Goal: Transaction & Acquisition: Book appointment/travel/reservation

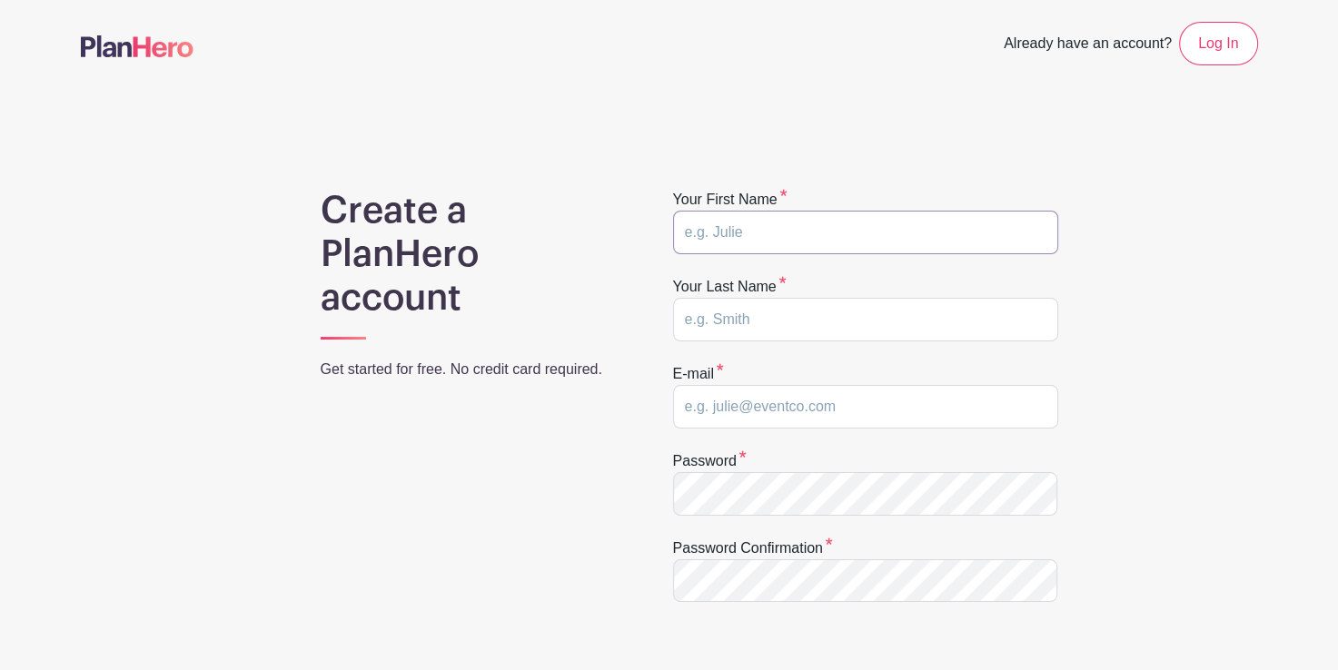
click at [774, 246] on input "text" at bounding box center [865, 233] width 385 height 44
click at [1193, 36] on link "Log In" at bounding box center [1218, 44] width 78 height 44
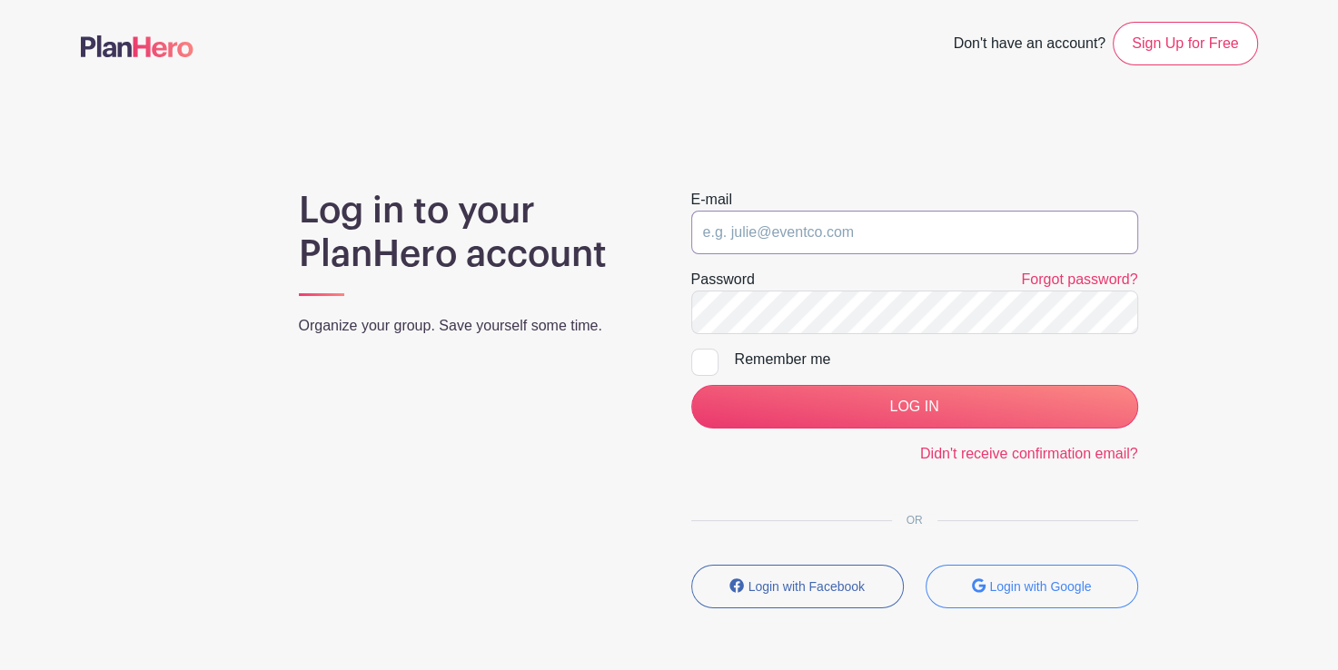
click at [763, 244] on input "email" at bounding box center [914, 233] width 447 height 44
type input "[EMAIL_ADDRESS][DOMAIN_NAME]"
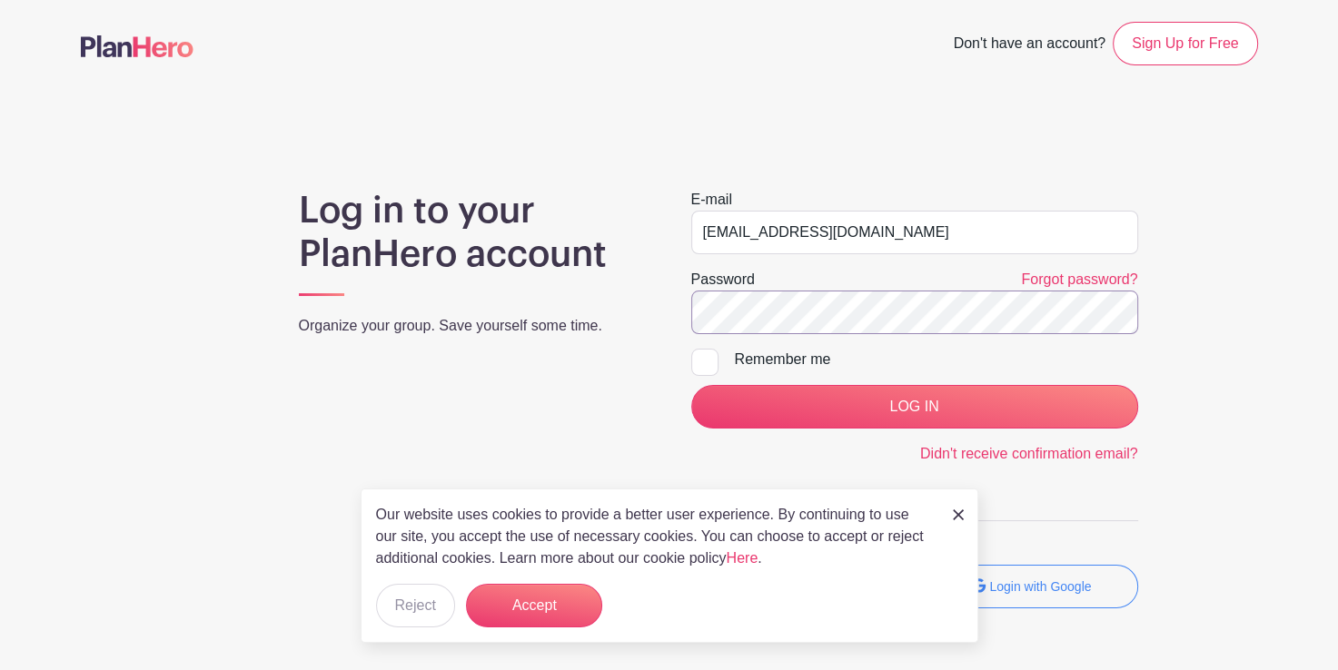
click at [691, 385] on input "LOG IN" at bounding box center [914, 407] width 447 height 44
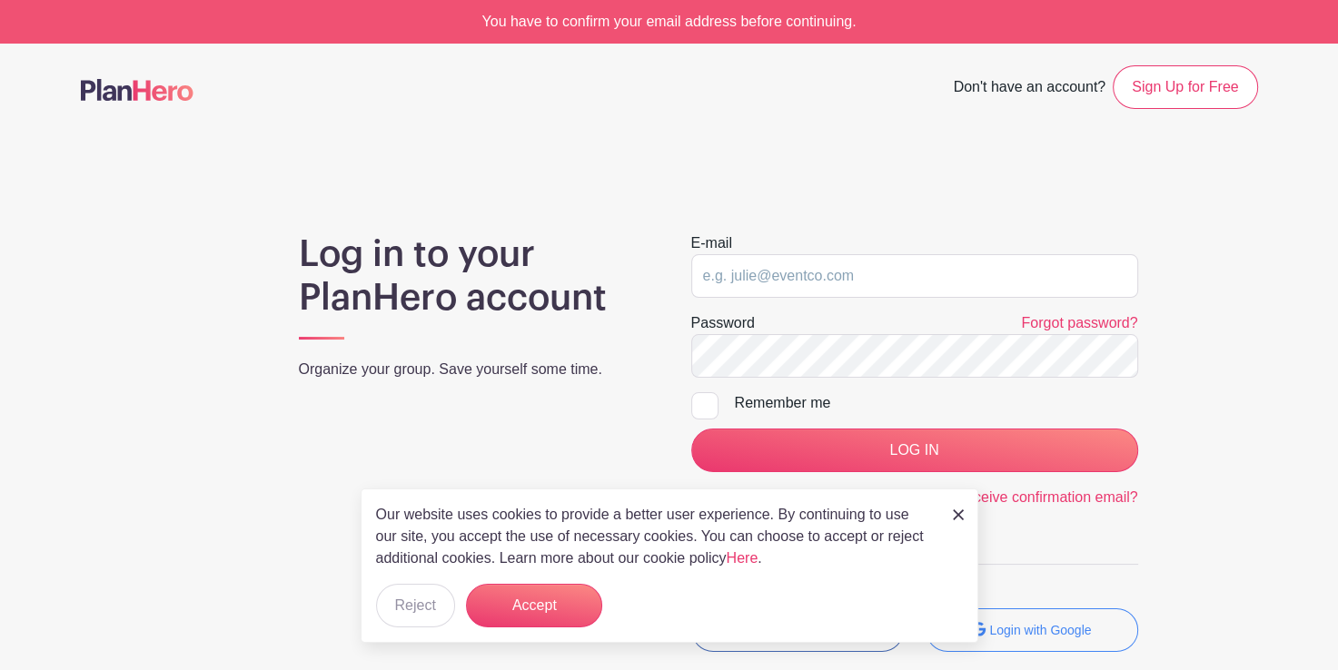
click at [1044, 487] on div "Didn't receive confirmation email?" at bounding box center [914, 498] width 447 height 22
click at [1040, 494] on link "Didn't receive confirmation email?" at bounding box center [1029, 497] width 218 height 15
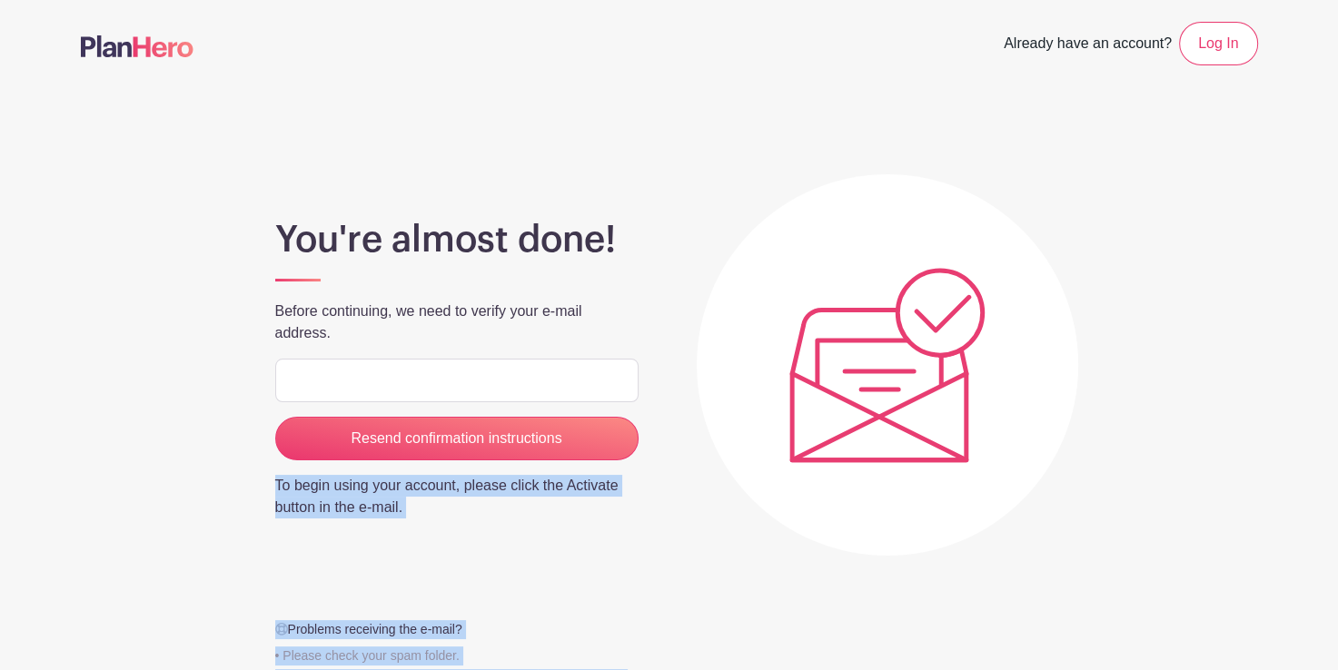
drag, startPoint x: 777, startPoint y: 439, endPoint x: 345, endPoint y: 386, distance: 434.6
click at [345, 386] on div "You're almost done! Before continuing, we need to verify your e-mail address. R…" at bounding box center [669, 411] width 1177 height 561
click at [381, 380] on input "email" at bounding box center [456, 381] width 363 height 44
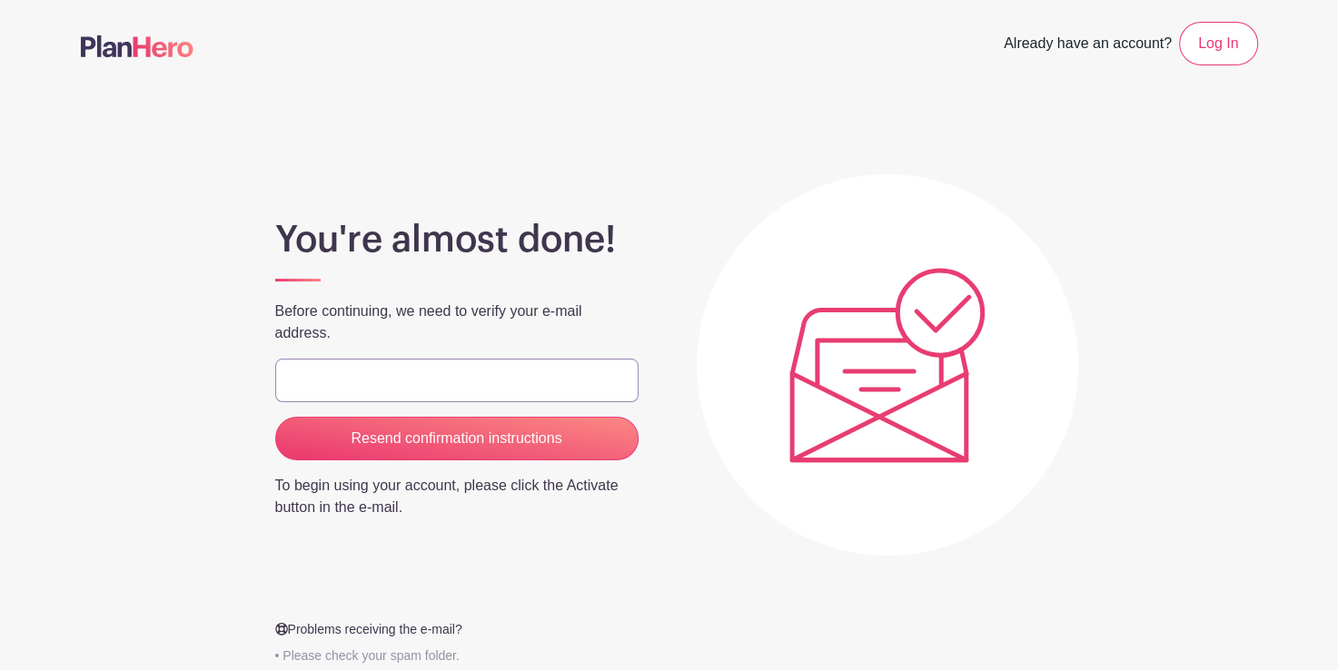
type input "[EMAIL_ADDRESS][DOMAIN_NAME]"
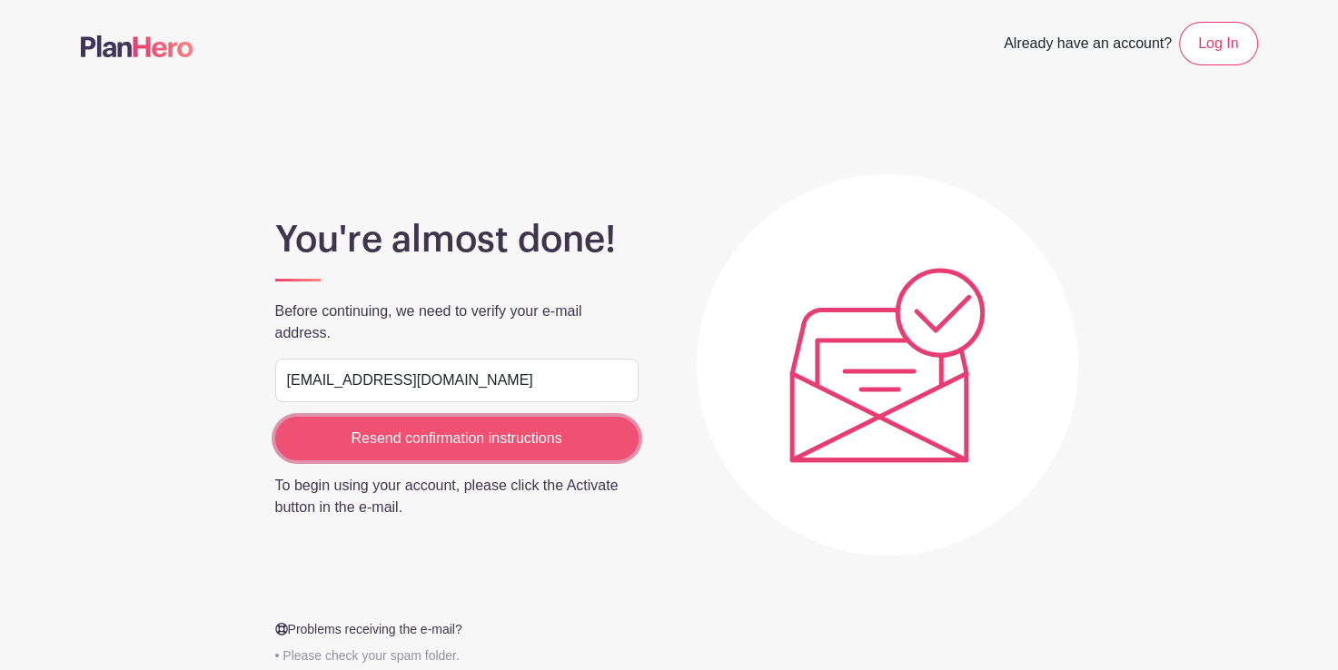
click at [440, 445] on input "Resend confirmation instructions" at bounding box center [456, 439] width 363 height 44
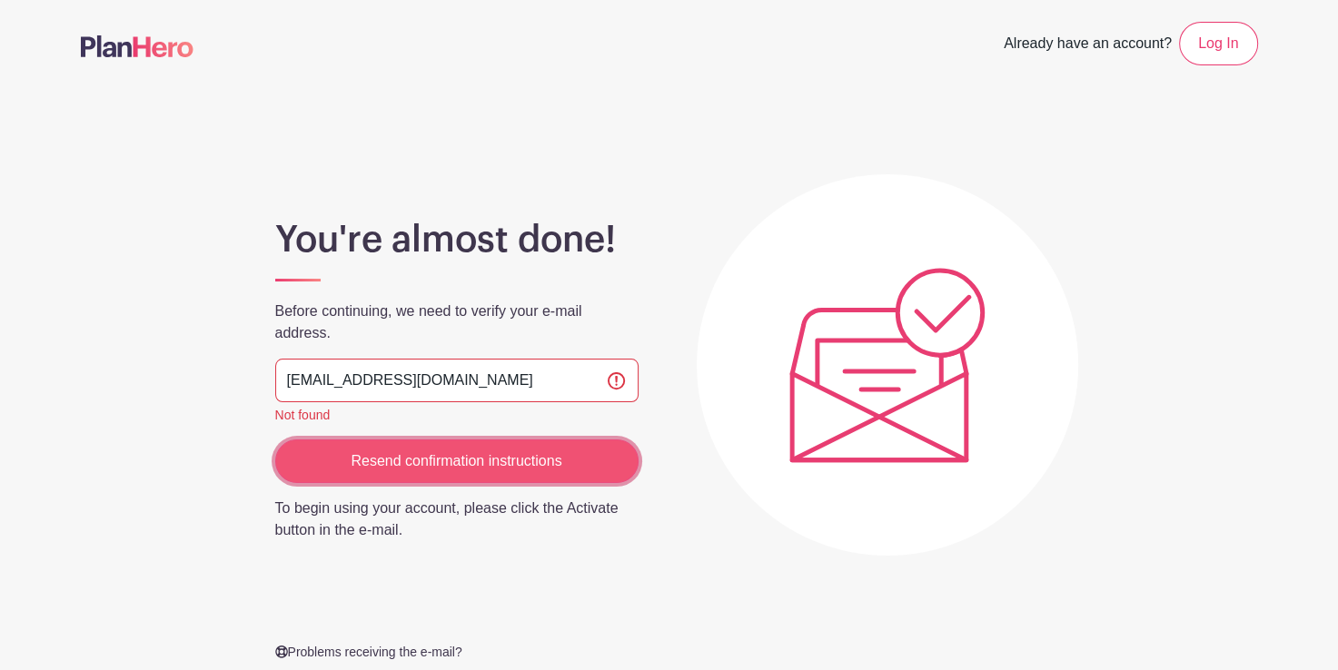
click at [456, 452] on input "Resend confirmation instructions" at bounding box center [456, 462] width 363 height 44
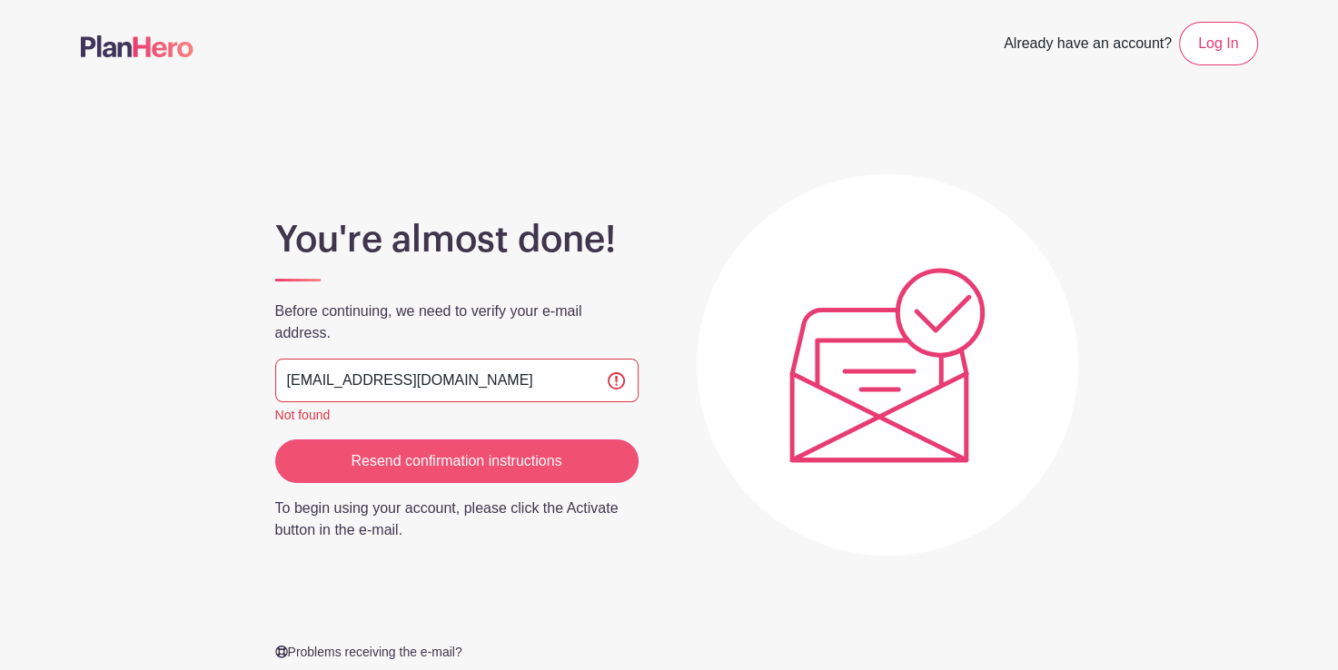
click at [456, 452] on div "Resend confirmation instructions" at bounding box center [456, 462] width 363 height 44
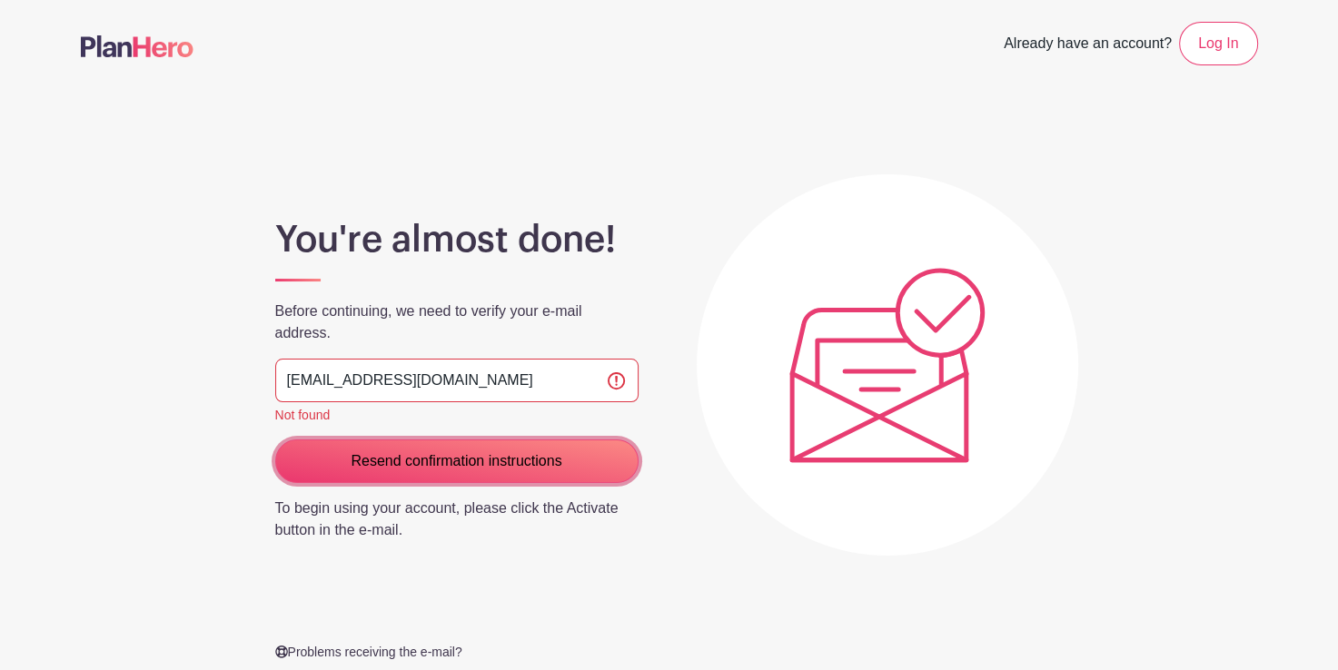
click at [456, 452] on input "Resend confirmation instructions" at bounding box center [456, 462] width 363 height 44
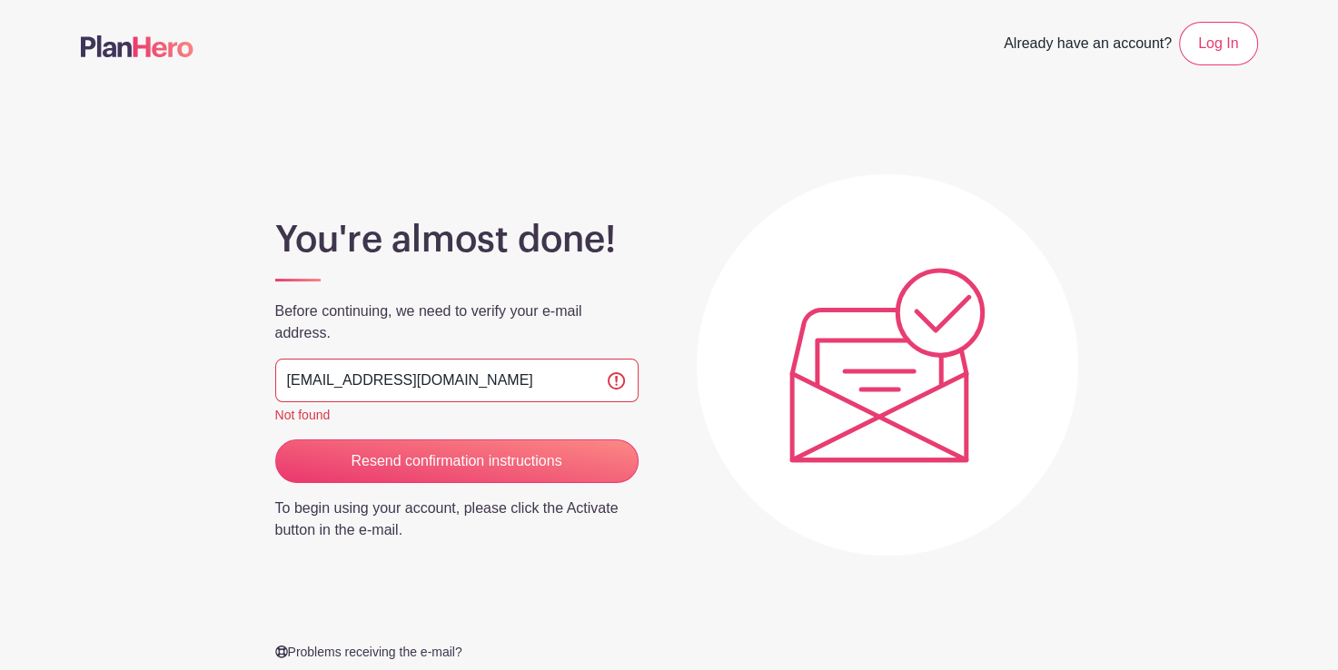
click at [456, 452] on input "Resend confirmation instructions" at bounding box center [456, 462] width 363 height 44
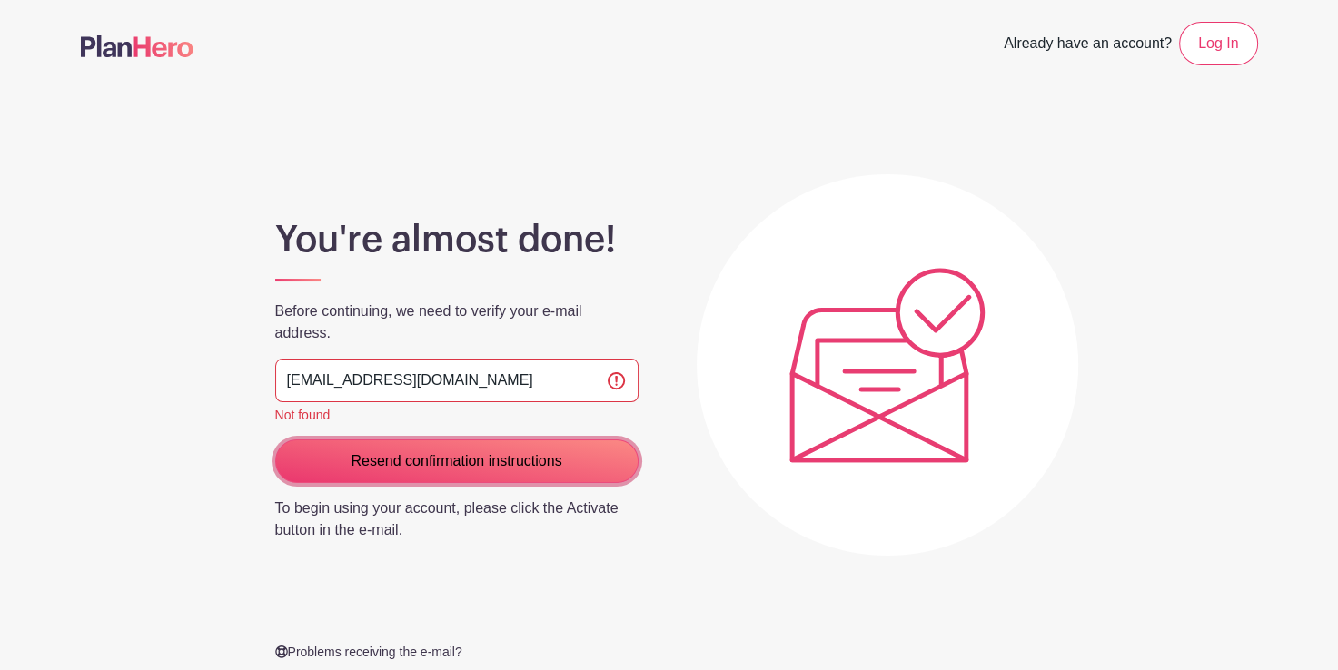
click at [456, 452] on input "Resend confirmation instructions" at bounding box center [456, 462] width 363 height 44
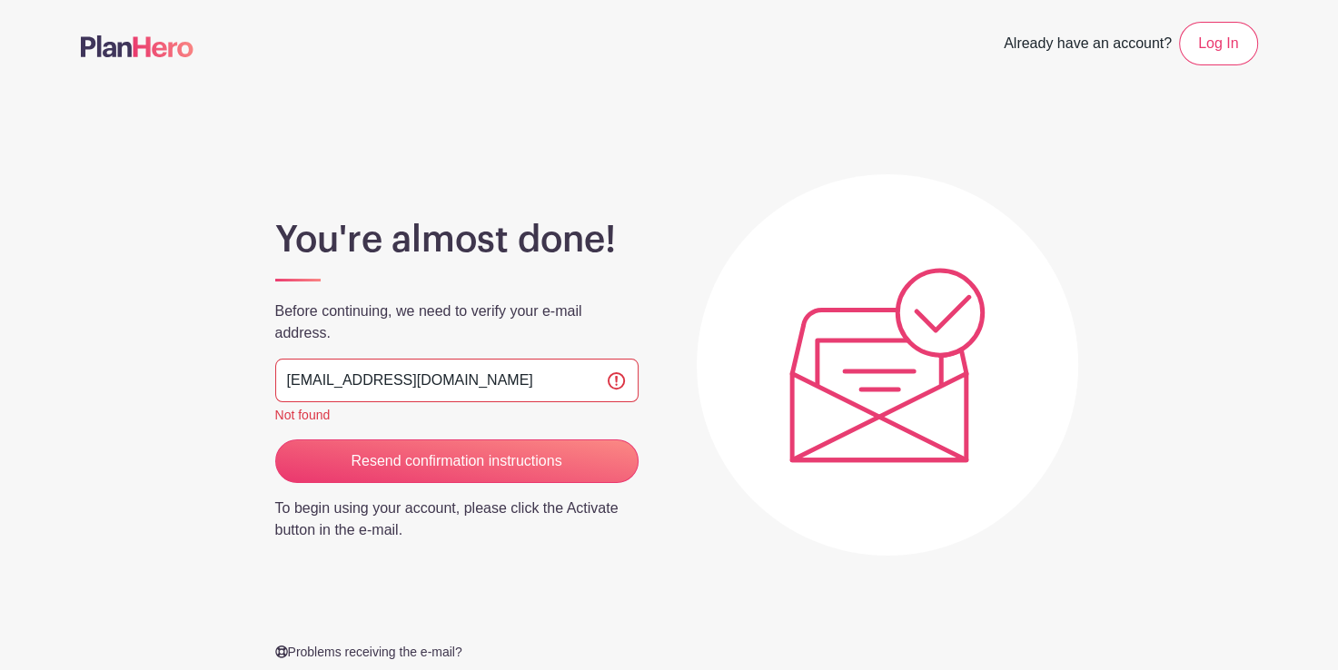
drag, startPoint x: 456, startPoint y: 452, endPoint x: 617, endPoint y: 341, distance: 195.2
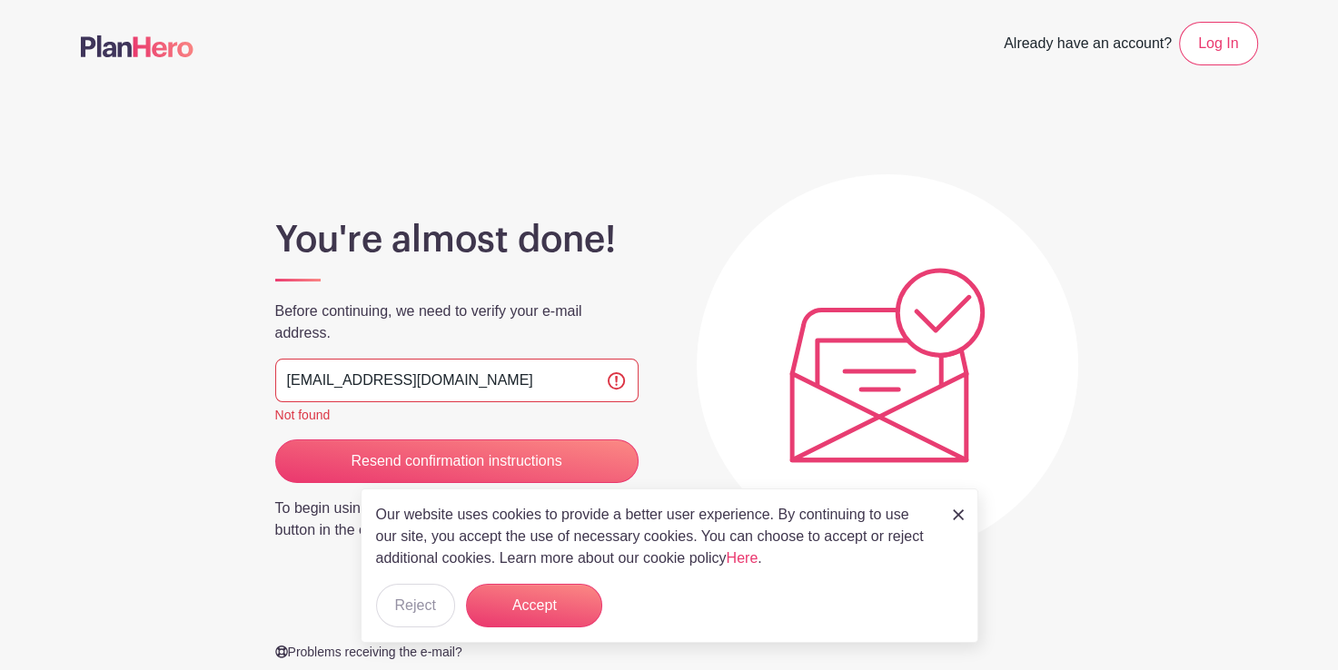
click at [665, 264] on div "You're almost done! Before continuing, we need to verify your e-mail address. a…" at bounding box center [669, 423] width 1177 height 584
click at [569, 596] on button "Accept" at bounding box center [534, 606] width 136 height 44
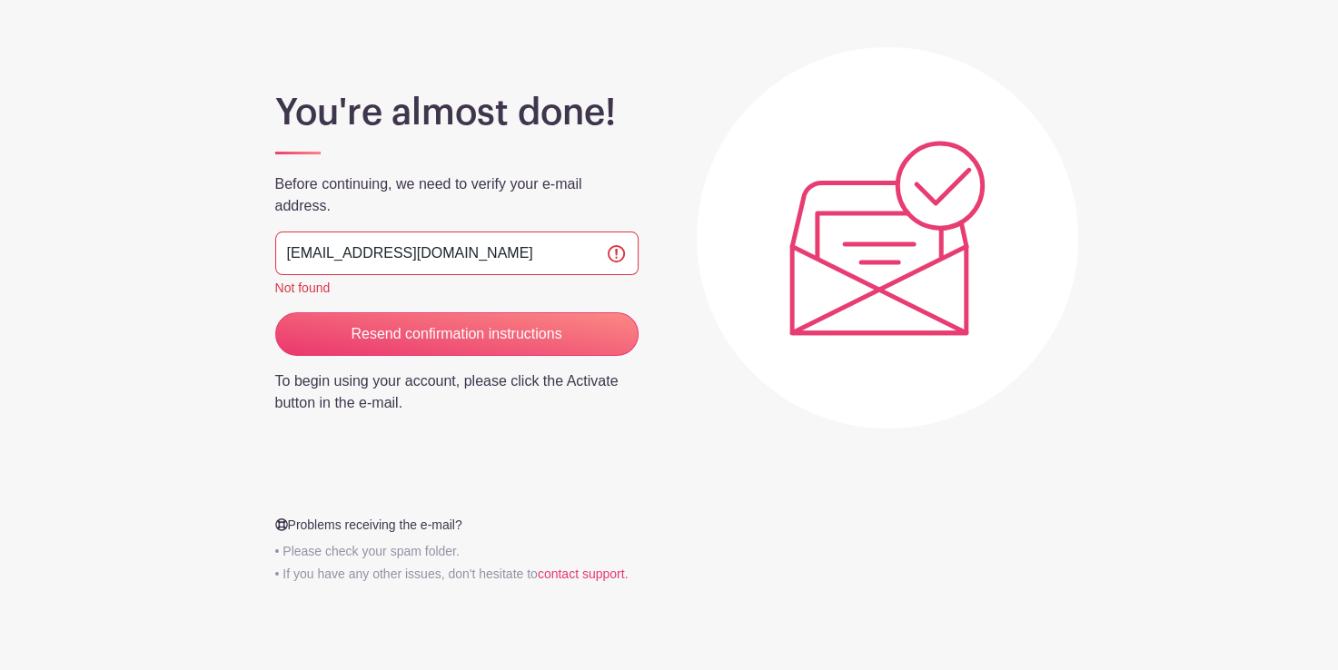
scroll to position [127, 0]
click at [366, 536] on div "Problems receiving the e-mail? • Please check your spam folder. • If you have a…" at bounding box center [456, 552] width 385 height 72
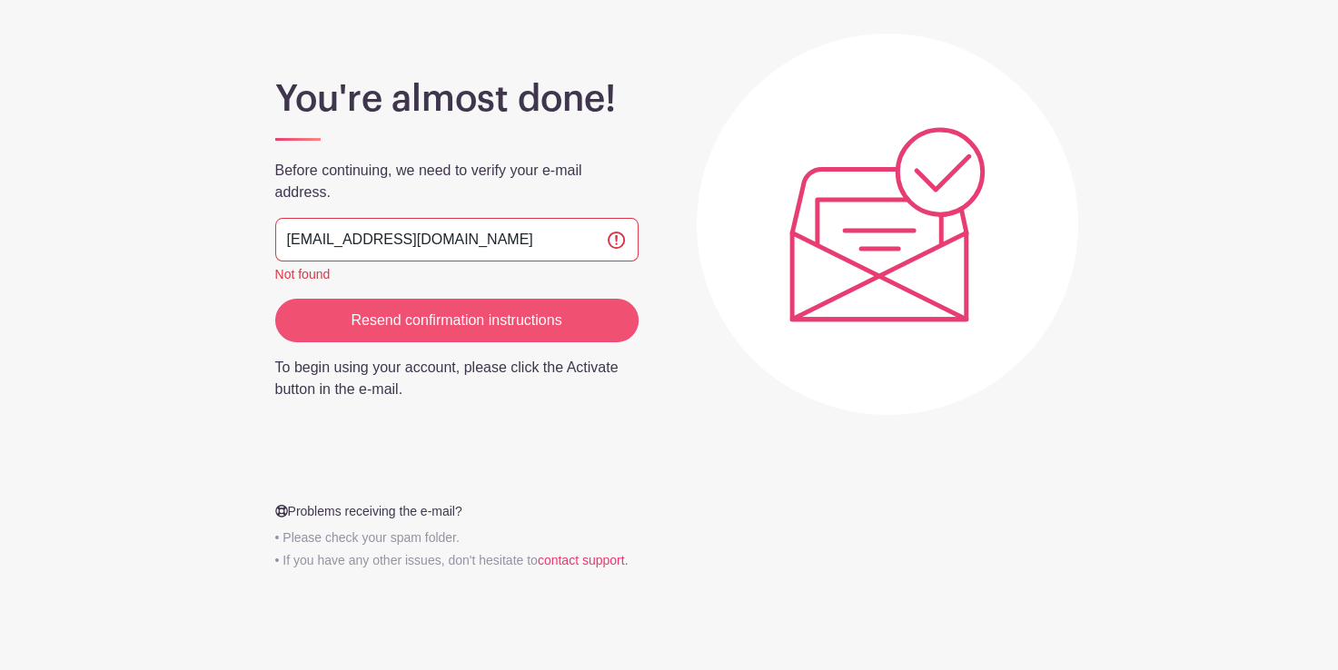
scroll to position [156, 0]
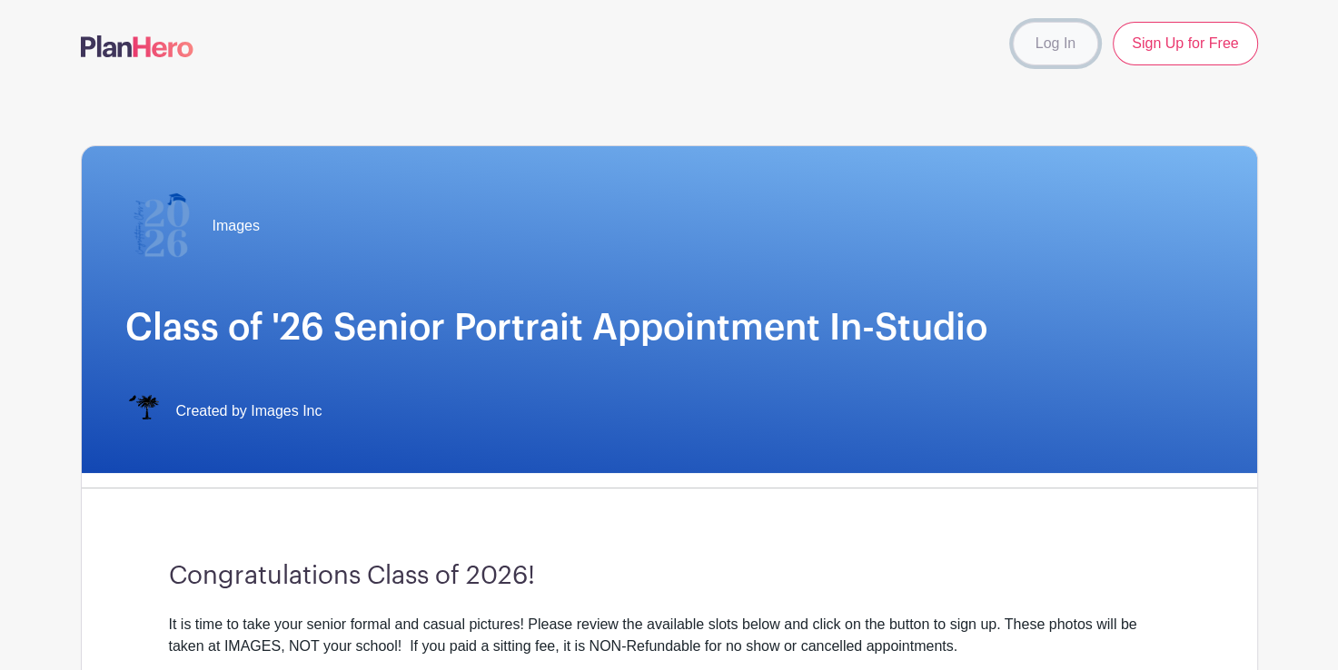
click at [1054, 49] on link "Log In" at bounding box center [1055, 44] width 85 height 44
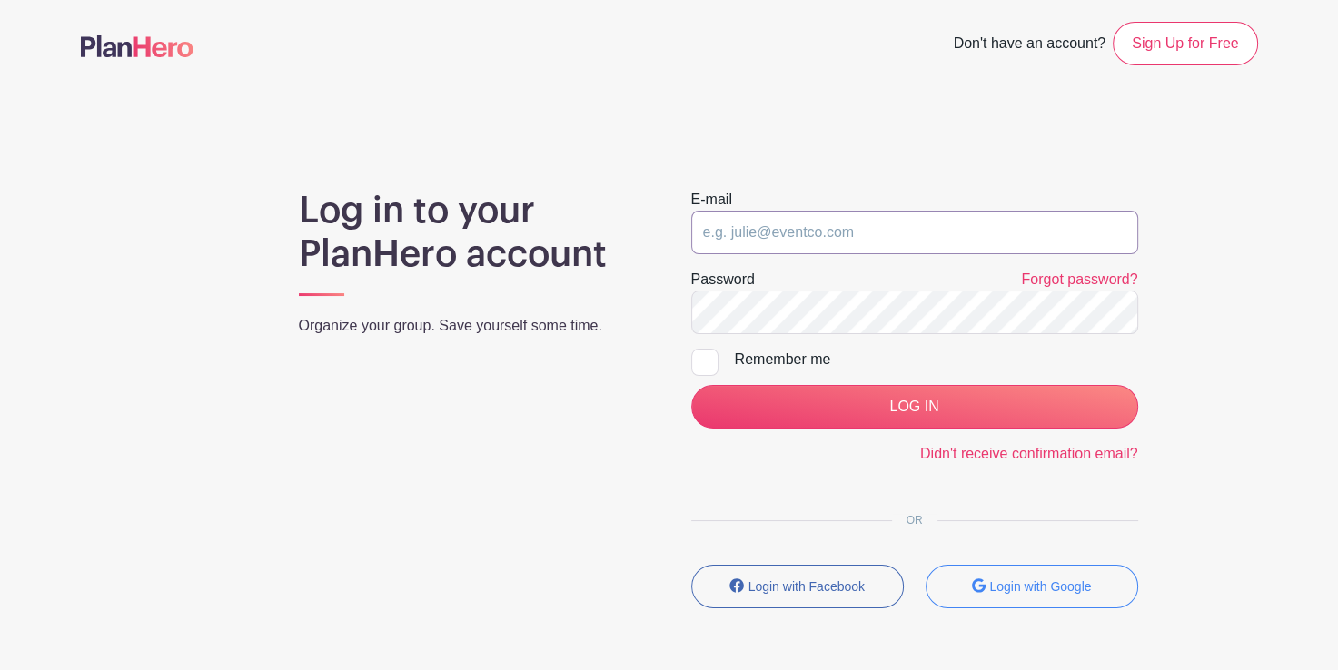
click at [781, 225] on input "email" at bounding box center [914, 233] width 447 height 44
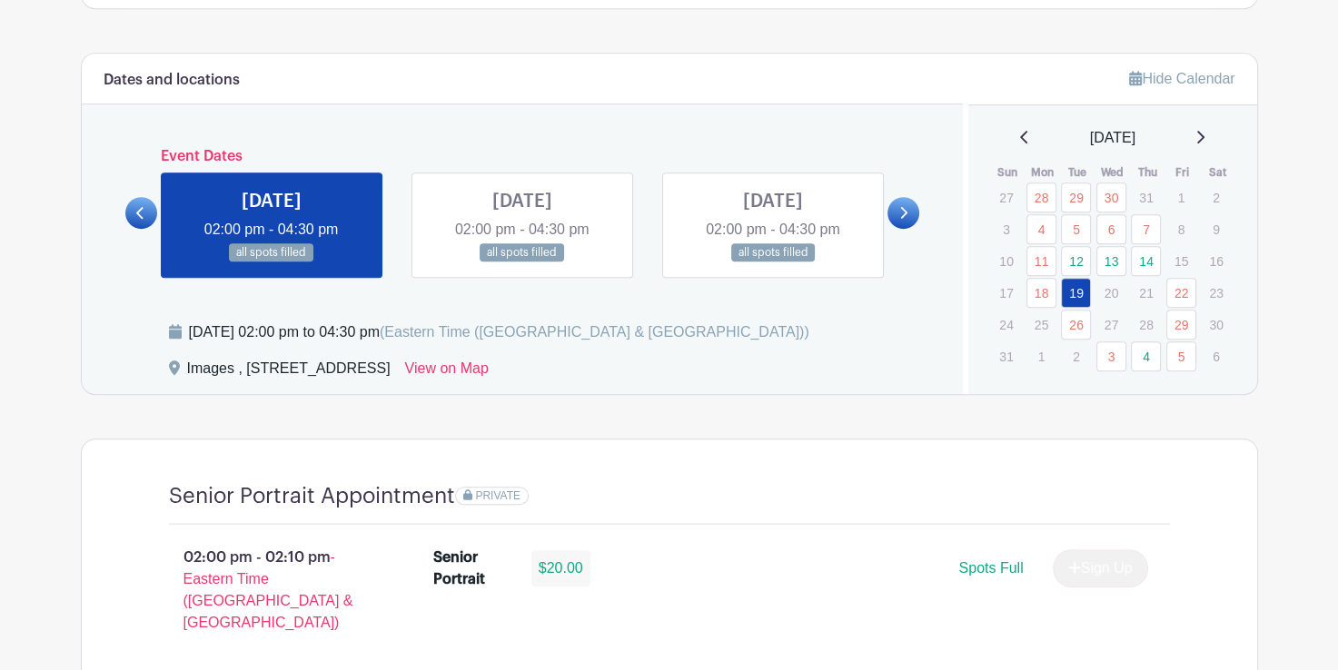
scroll to position [903, 0]
click at [905, 219] on link at bounding box center [903, 214] width 32 height 32
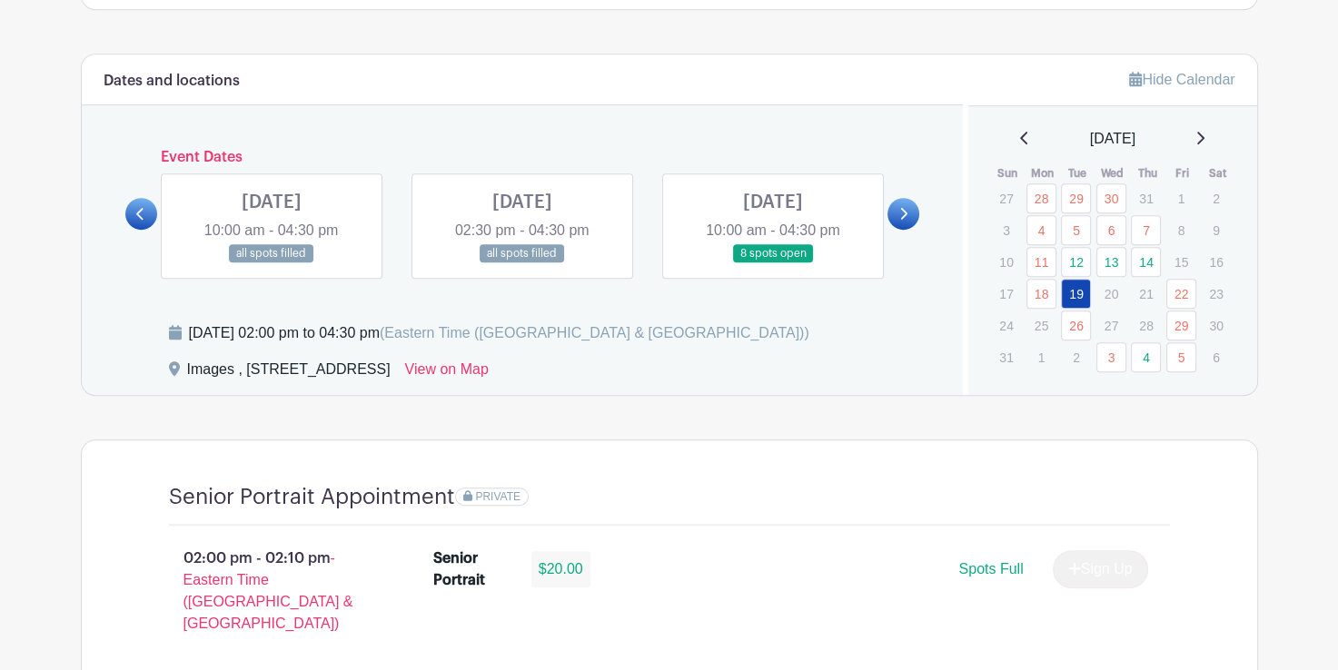
click at [125, 205] on div at bounding box center [141, 214] width 32 height 32
click at [131, 206] on link at bounding box center [141, 214] width 32 height 32
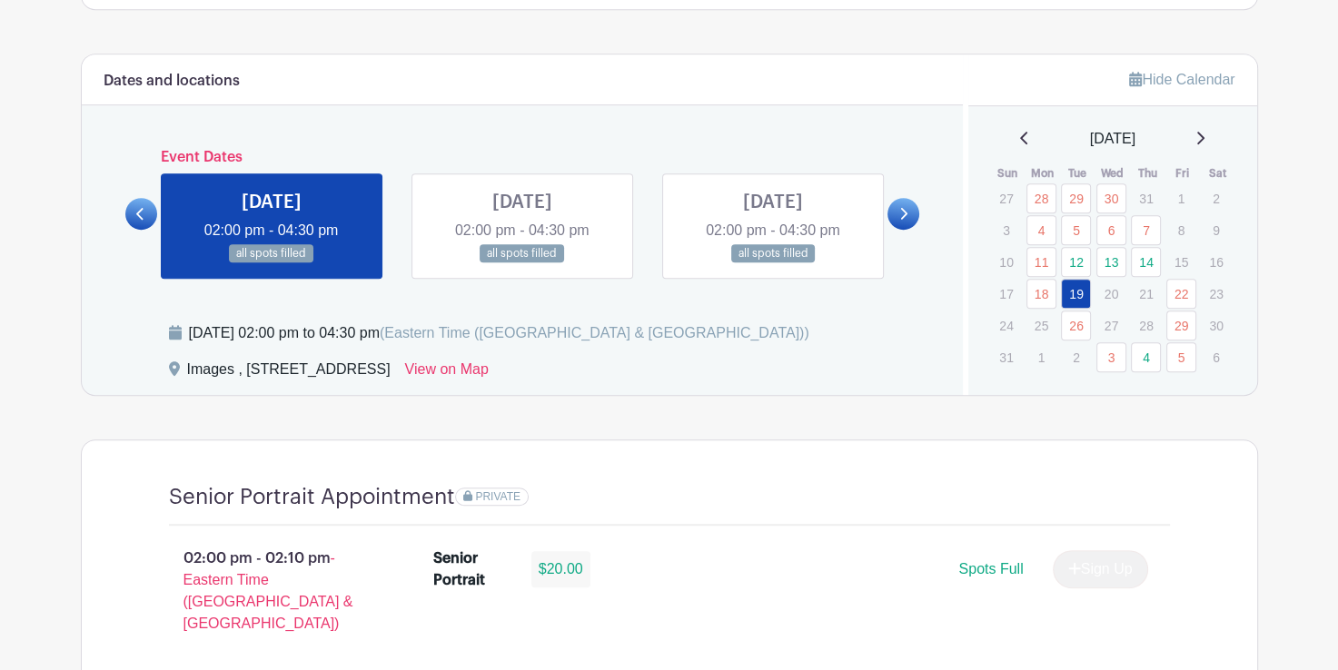
click at [131, 206] on link at bounding box center [141, 214] width 32 height 32
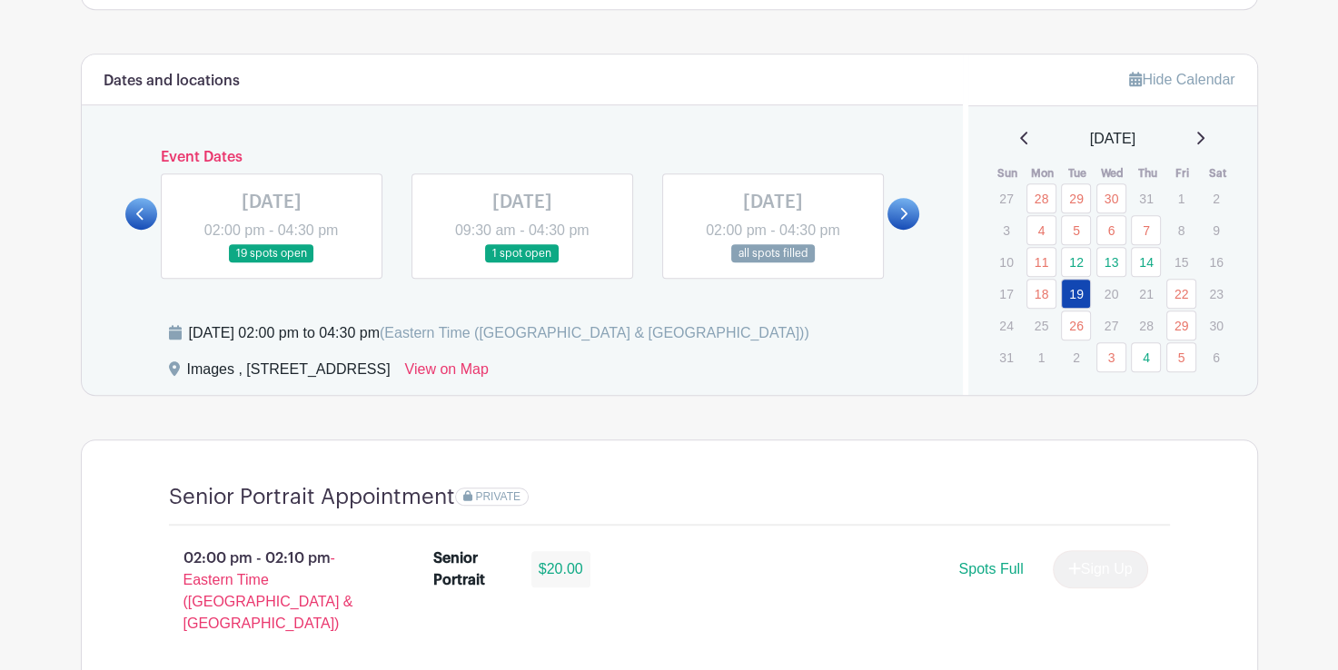
click at [272, 263] on link at bounding box center [272, 263] width 0 height 0
click at [905, 223] on link at bounding box center [903, 214] width 32 height 32
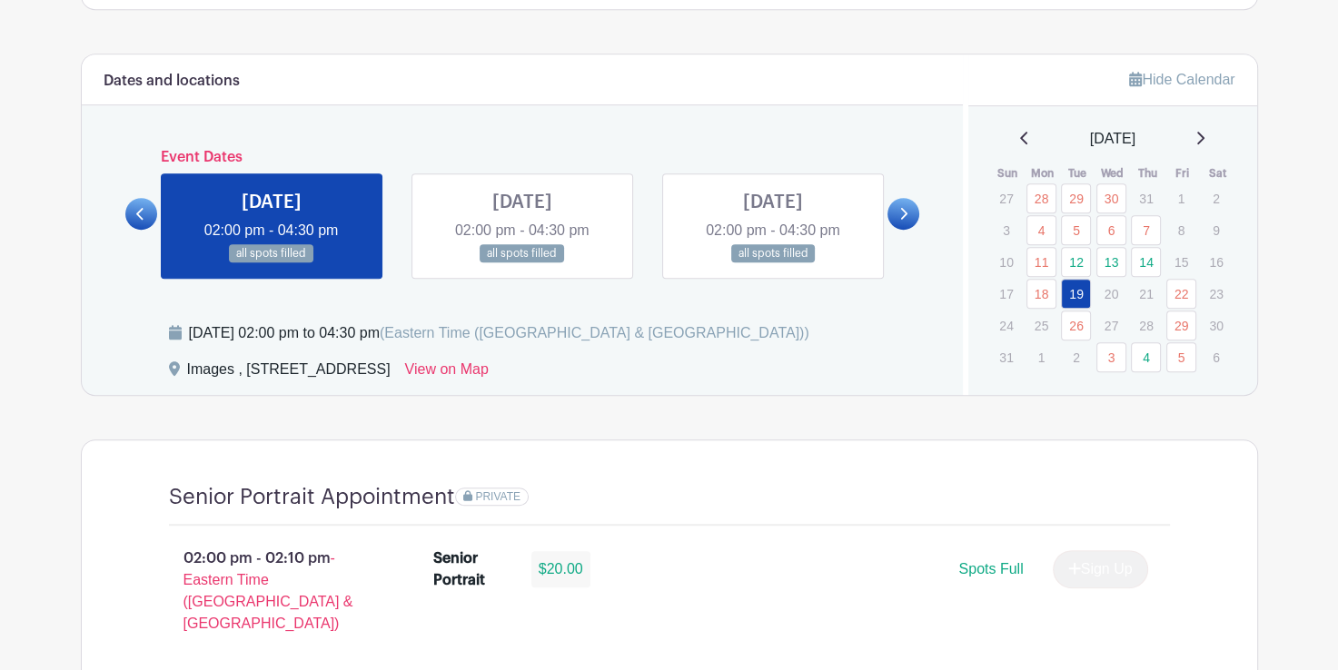
click at [905, 223] on link at bounding box center [903, 214] width 32 height 32
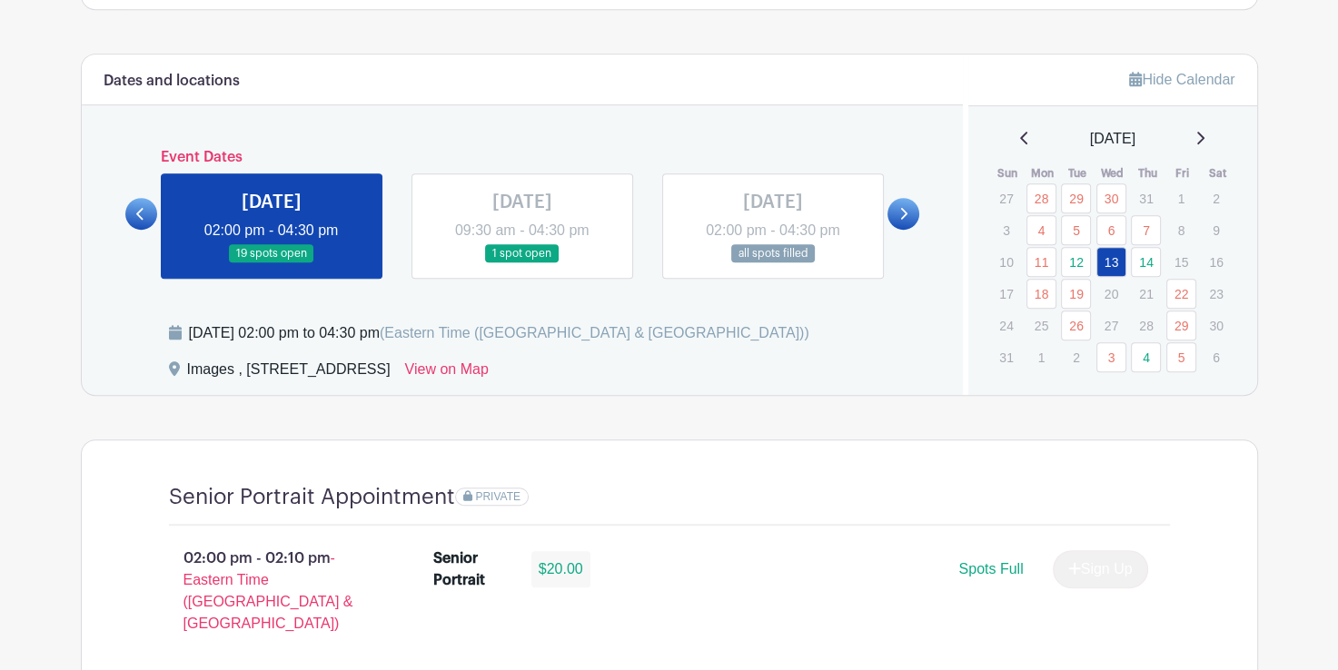
click at [906, 220] on link at bounding box center [903, 214] width 32 height 32
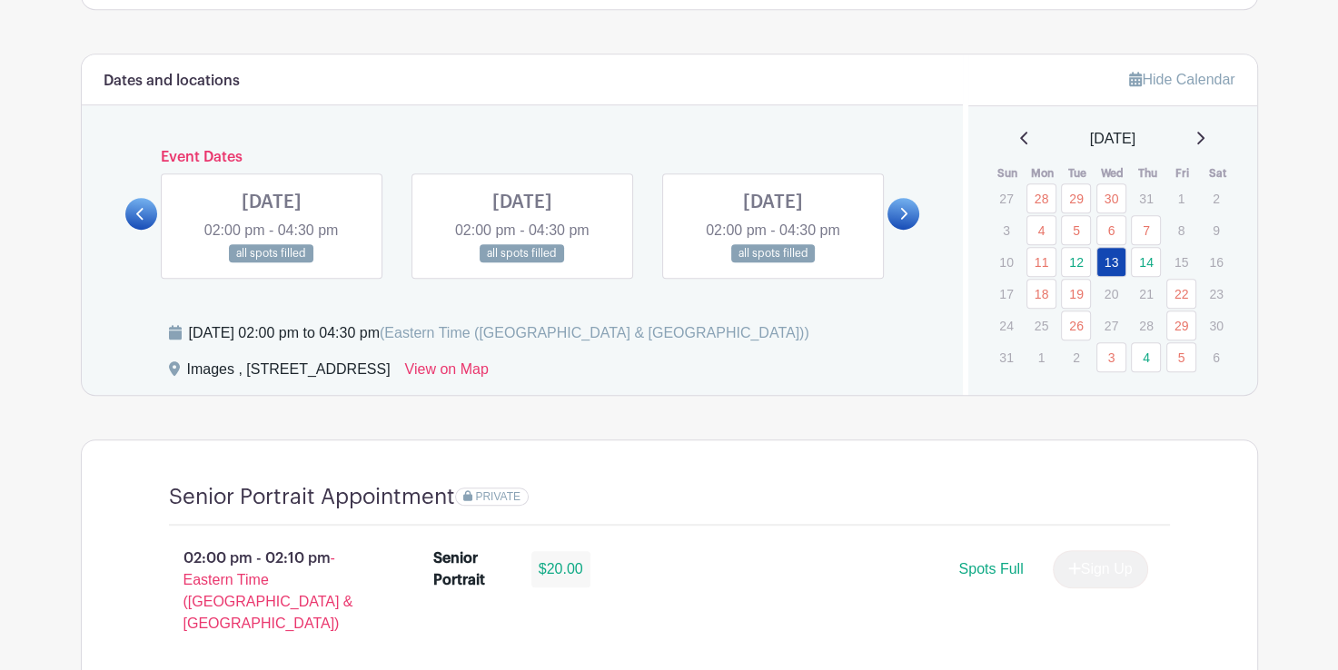
click at [145, 202] on link at bounding box center [141, 214] width 32 height 32
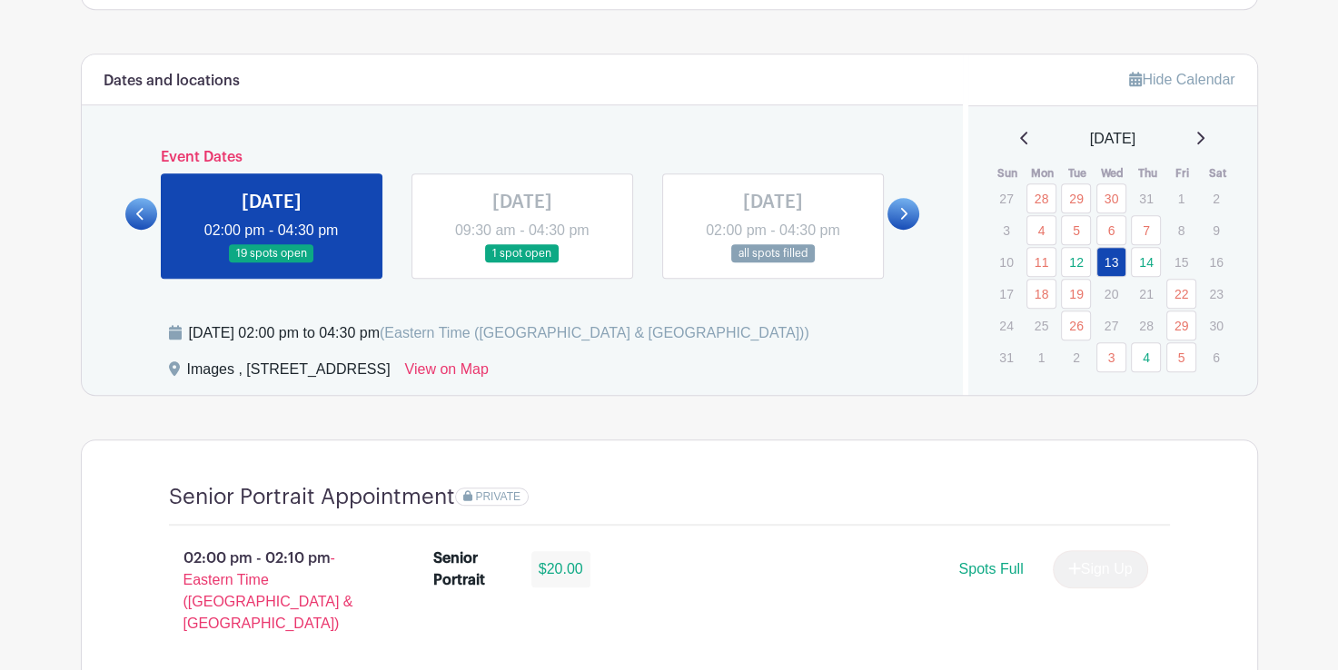
click at [896, 213] on link at bounding box center [903, 214] width 32 height 32
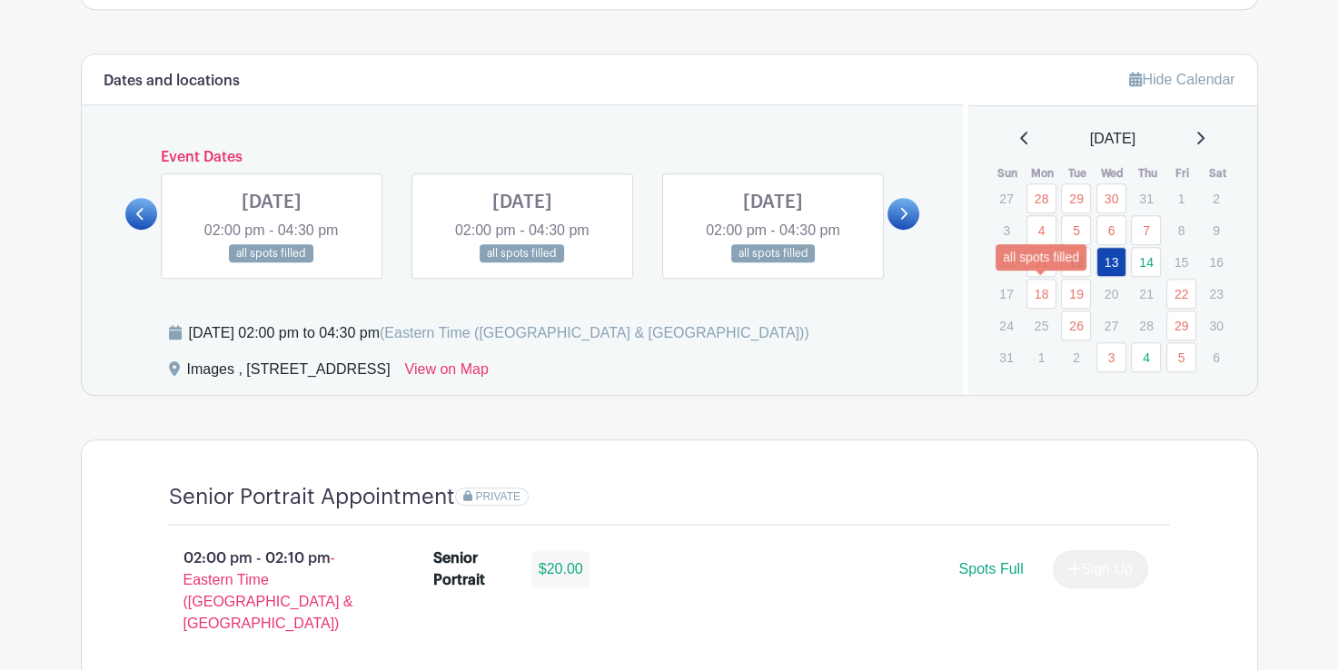
click at [1034, 290] on link "18" at bounding box center [1041, 294] width 30 height 30
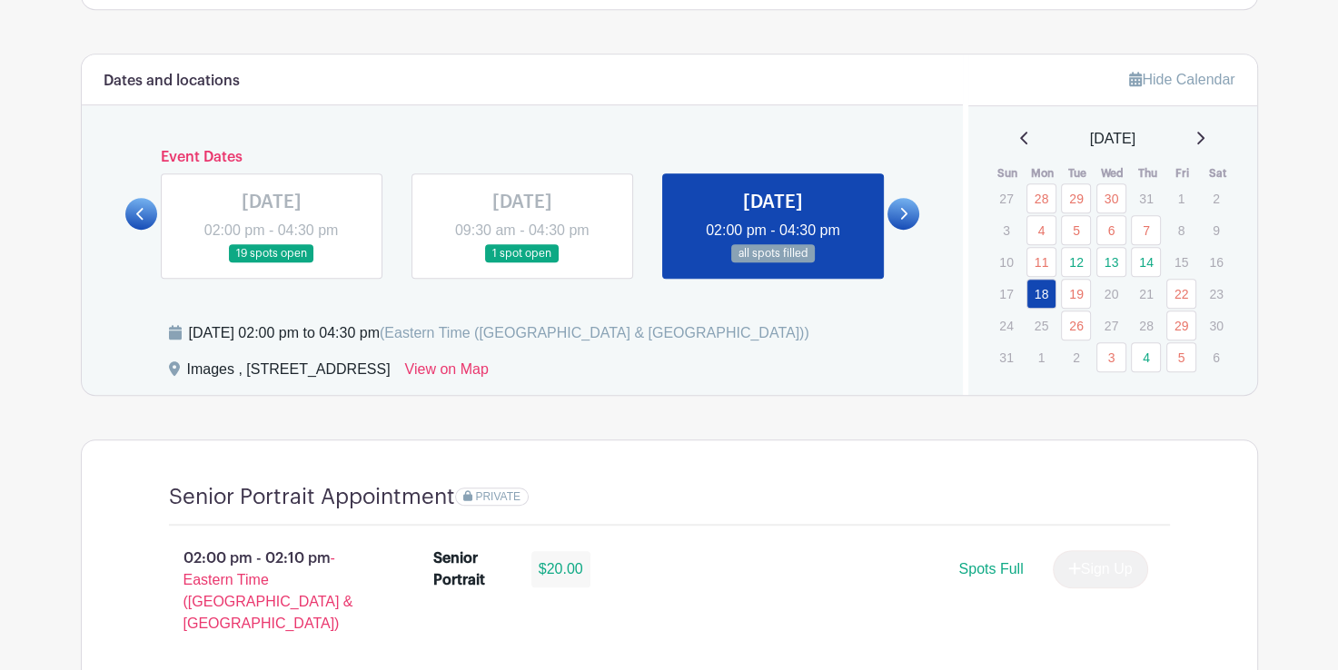
click at [907, 206] on link at bounding box center [903, 214] width 32 height 32
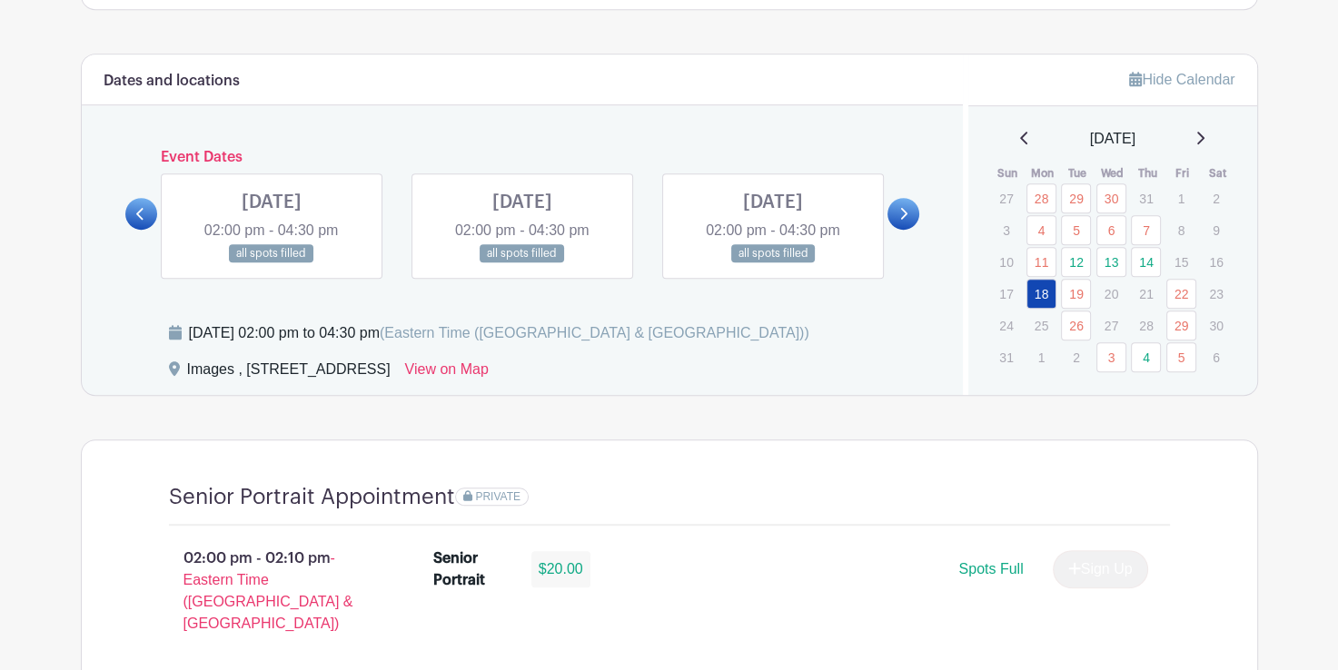
click at [907, 206] on link at bounding box center [903, 214] width 32 height 32
click at [773, 263] on link at bounding box center [773, 263] width 0 height 0
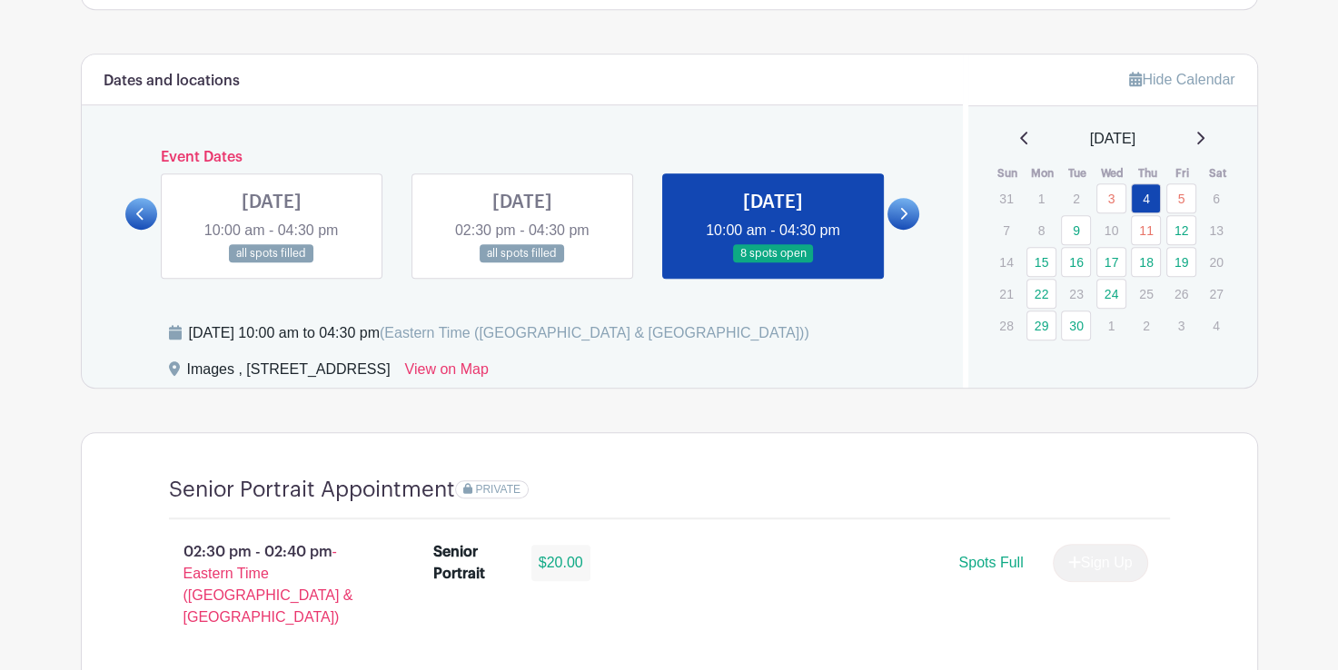
click at [773, 263] on link at bounding box center [773, 263] width 0 height 0
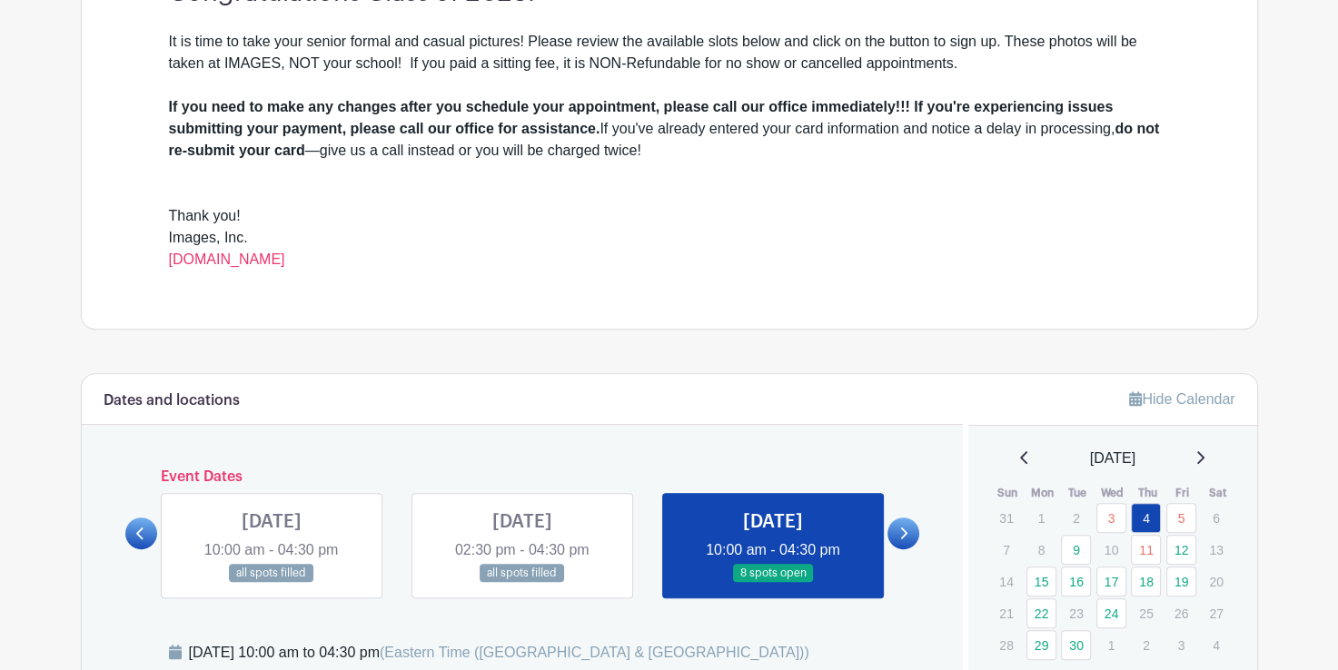
scroll to position [584, 0]
click at [905, 530] on icon at bounding box center [904, 533] width 7 height 12
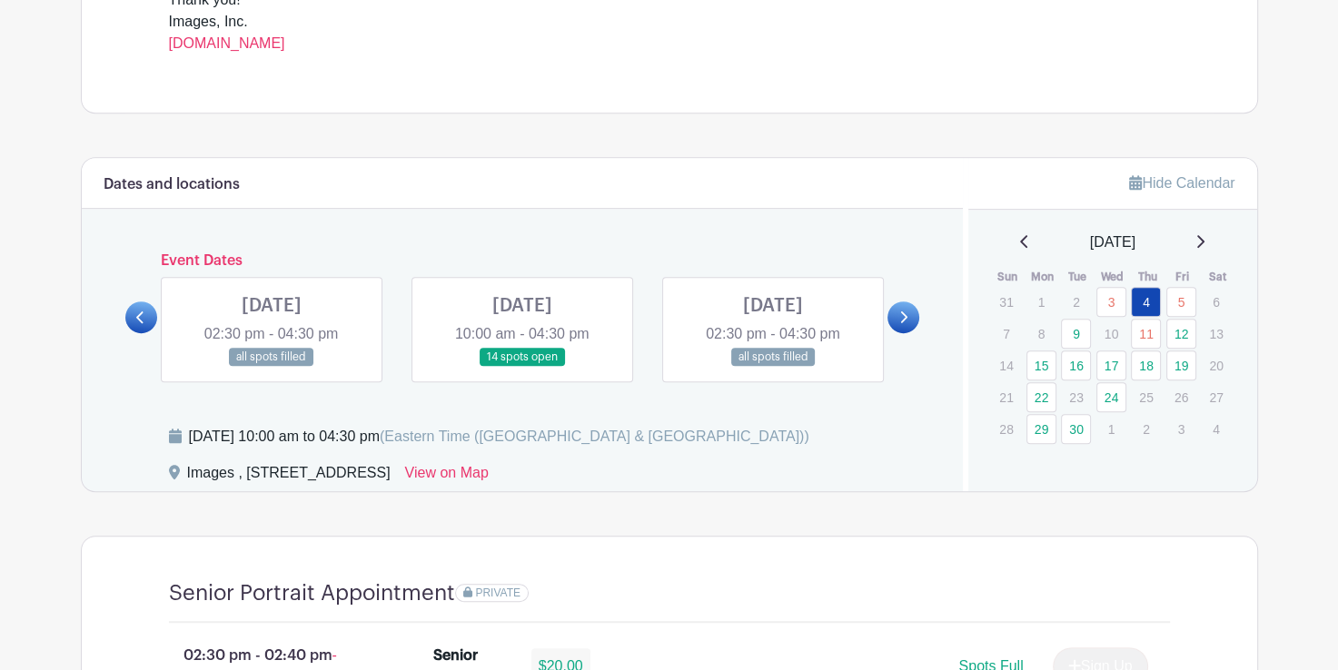
scroll to position [798, 0]
click at [522, 368] on link at bounding box center [522, 368] width 0 height 0
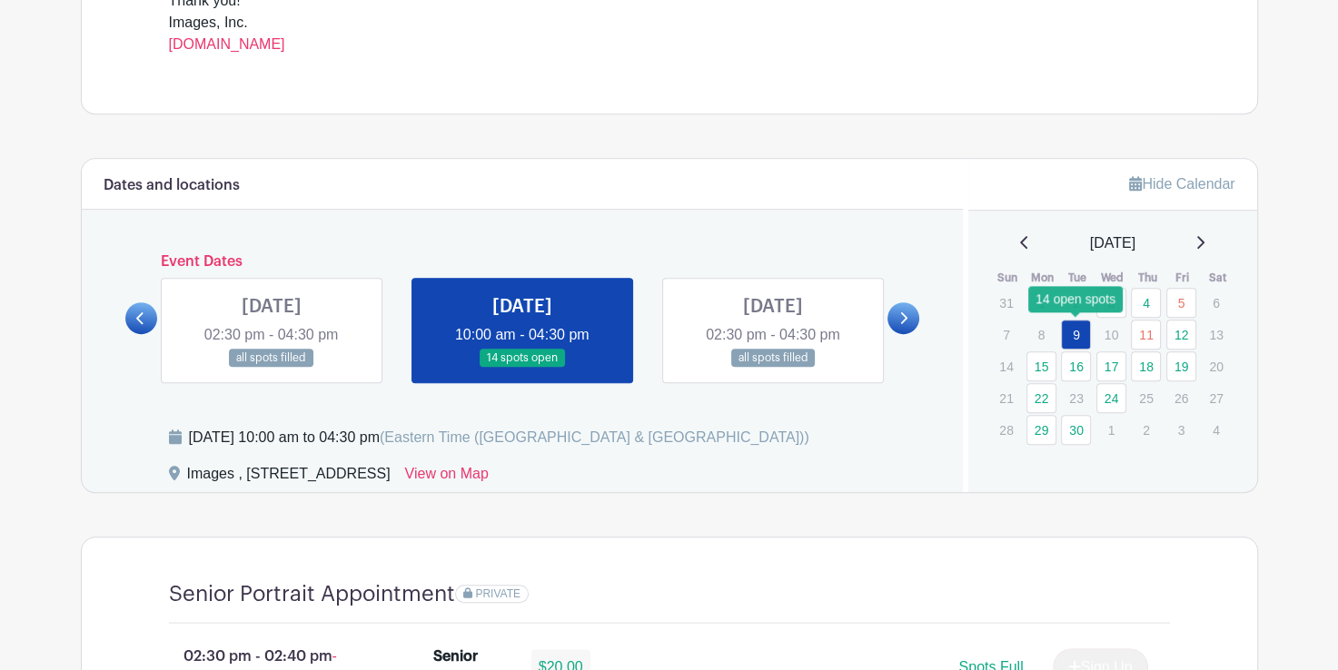
click at [1072, 332] on link "9" at bounding box center [1076, 335] width 30 height 30
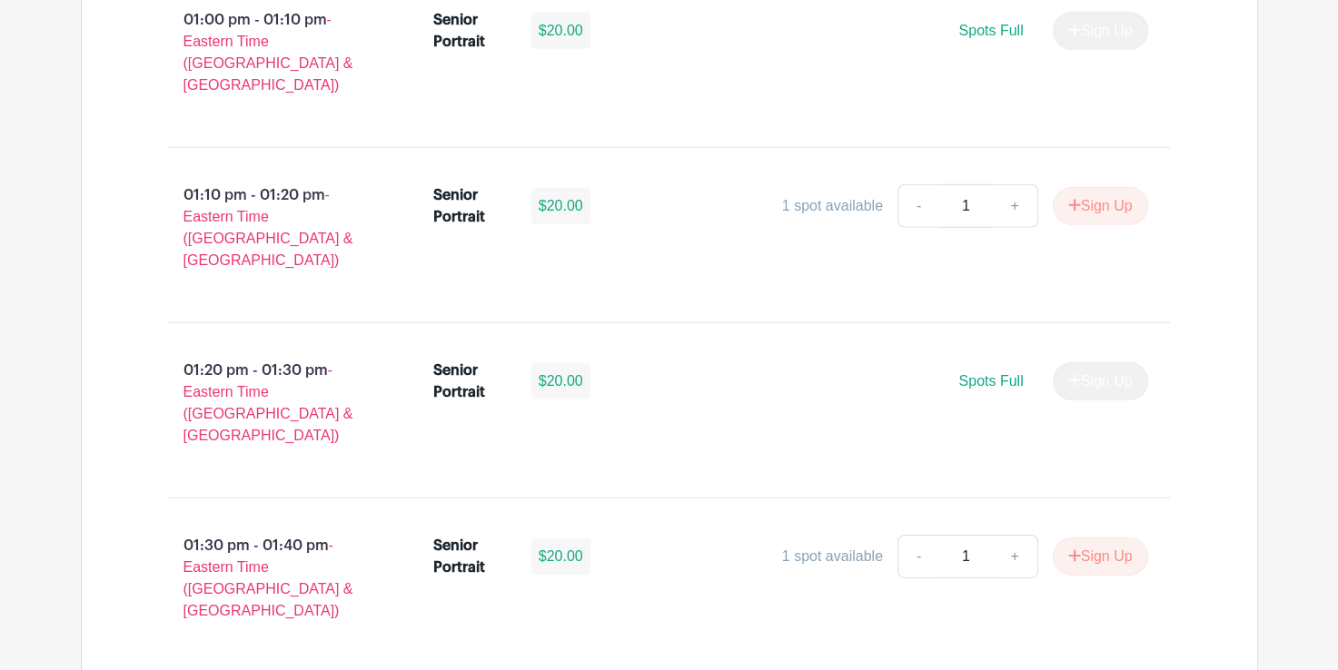
scroll to position [5425, 0]
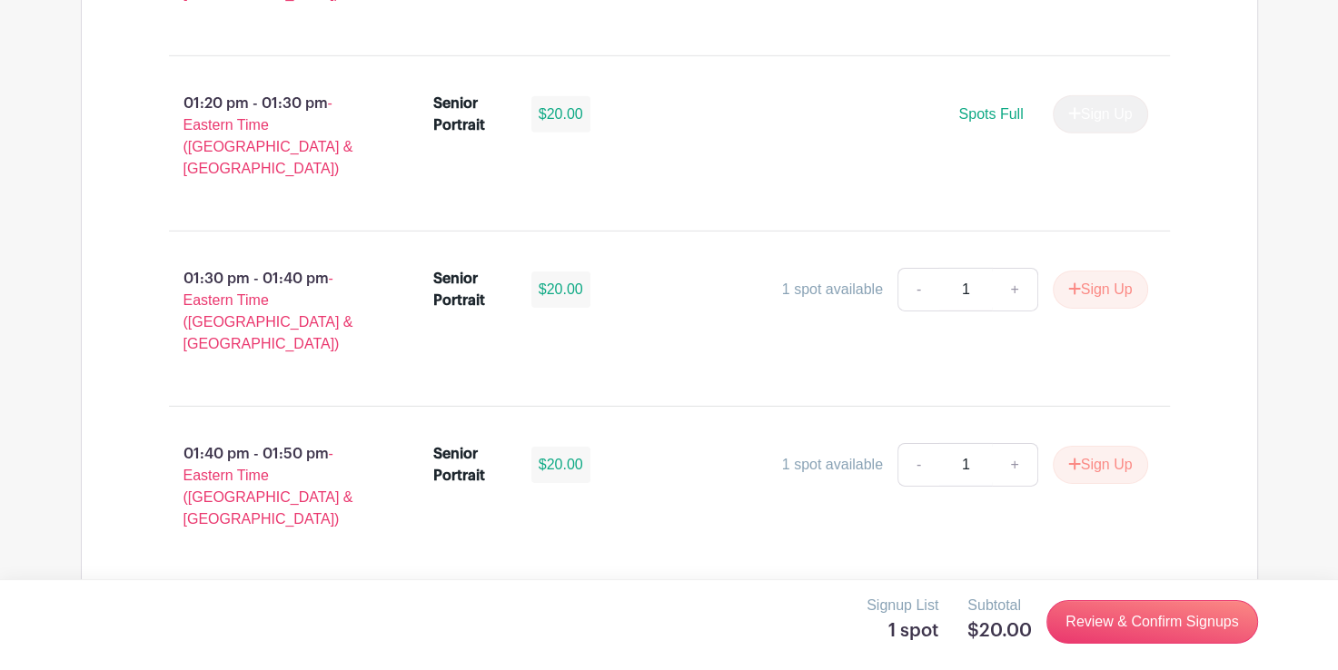
scroll to position [5688, 0]
select select "3937"
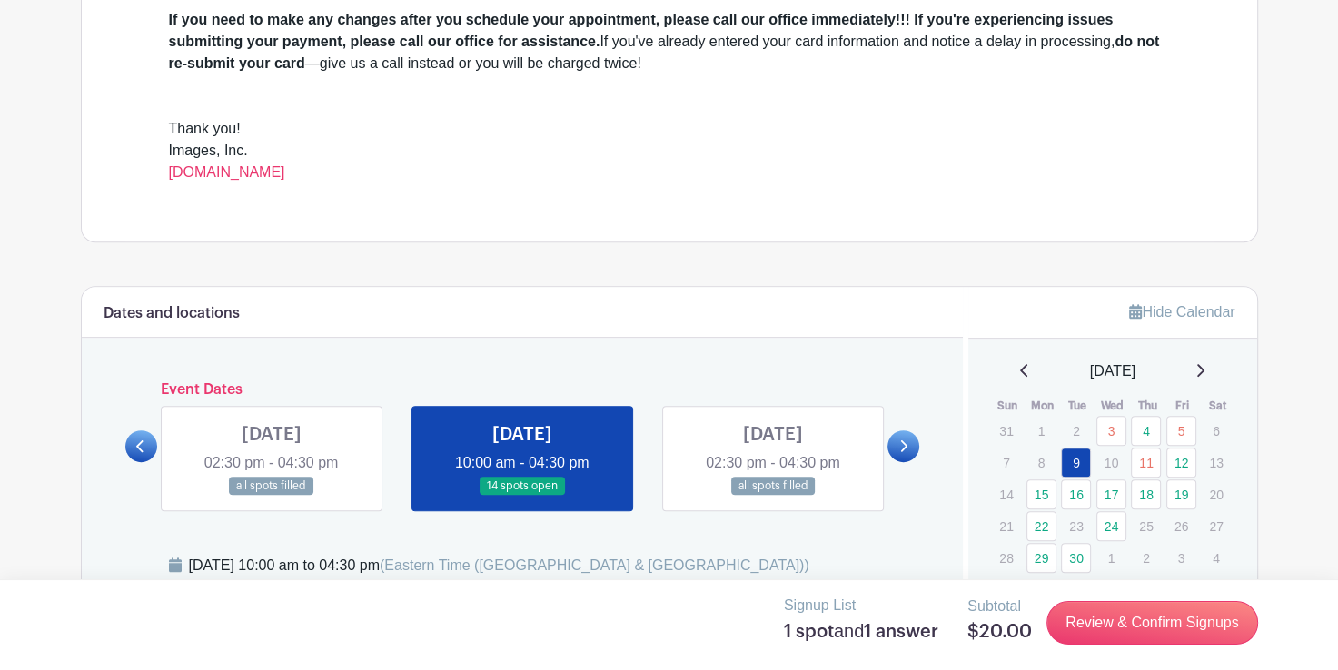
scroll to position [0, 0]
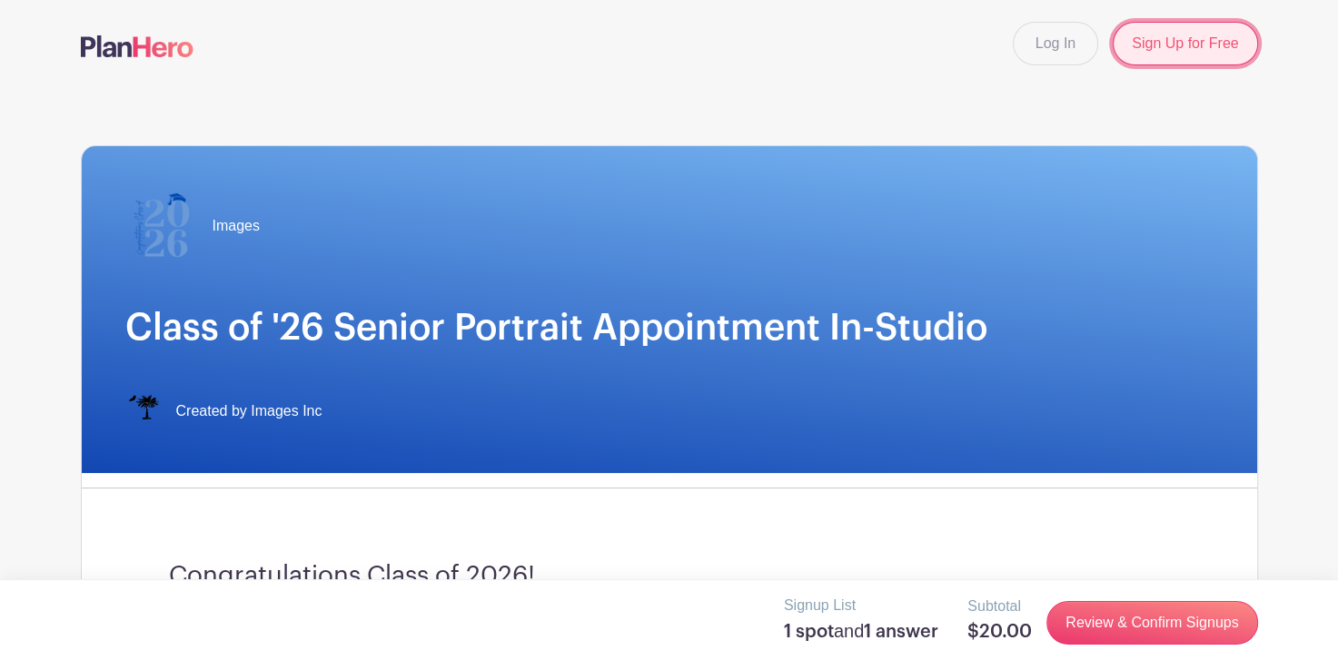
click at [1163, 42] on link "Sign Up for Free" at bounding box center [1185, 44] width 144 height 44
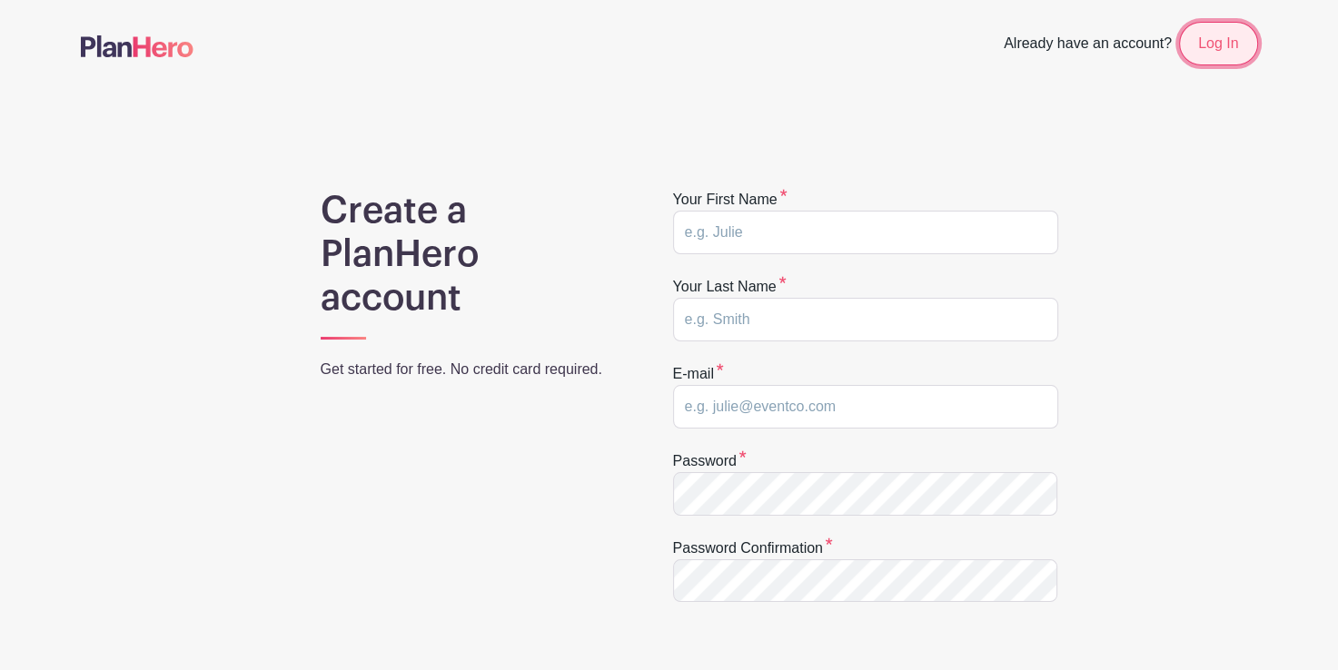
click at [1217, 56] on link "Log In" at bounding box center [1218, 44] width 78 height 44
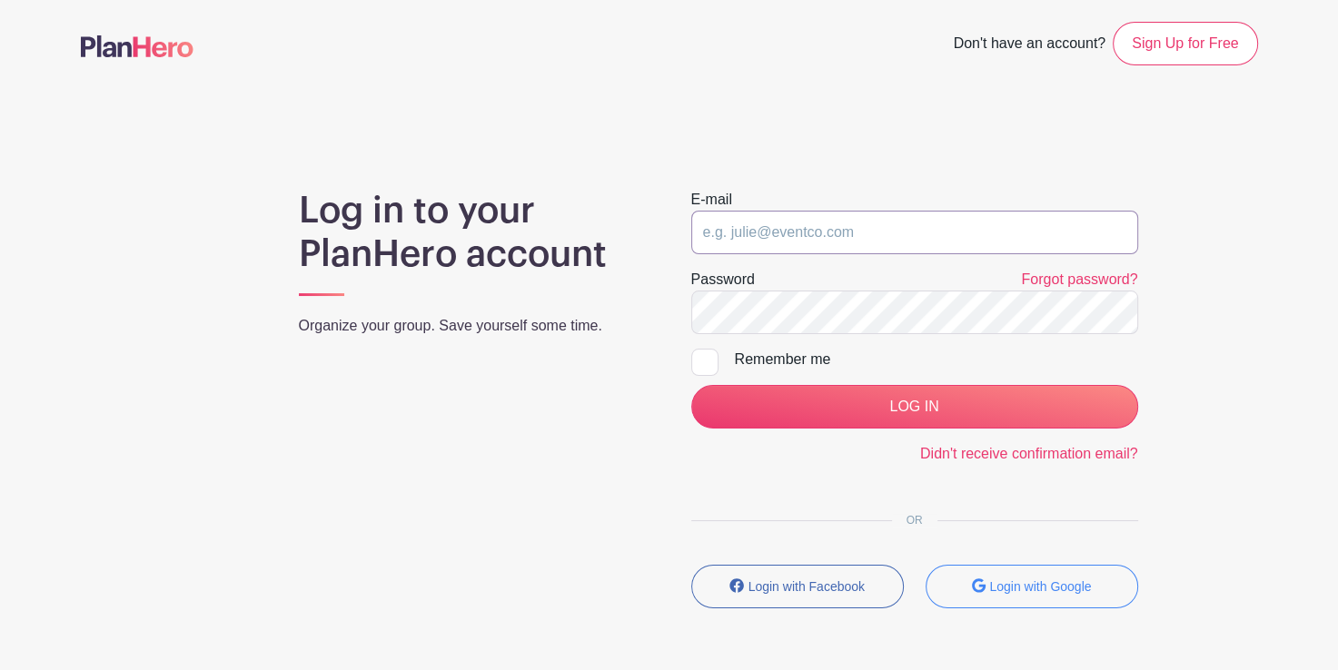
click at [761, 239] on input "email" at bounding box center [914, 233] width 447 height 44
type input "[EMAIL_ADDRESS][DOMAIN_NAME]"
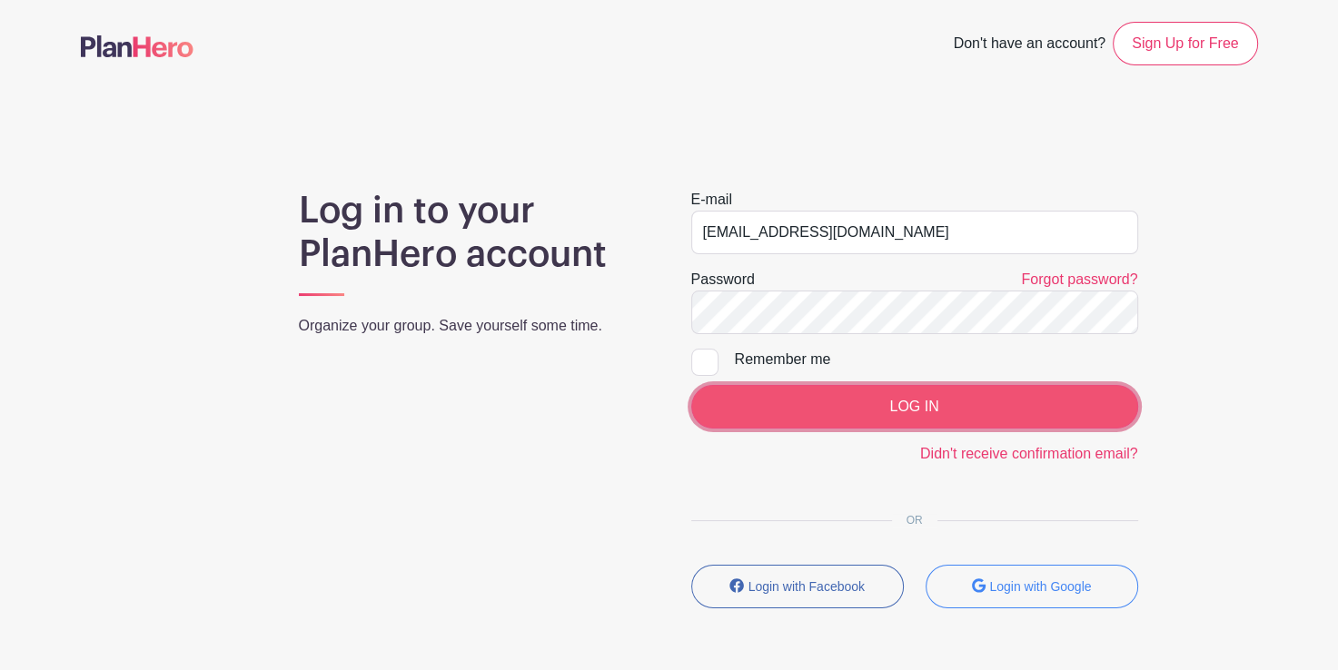
click at [794, 406] on input "LOG IN" at bounding box center [914, 407] width 447 height 44
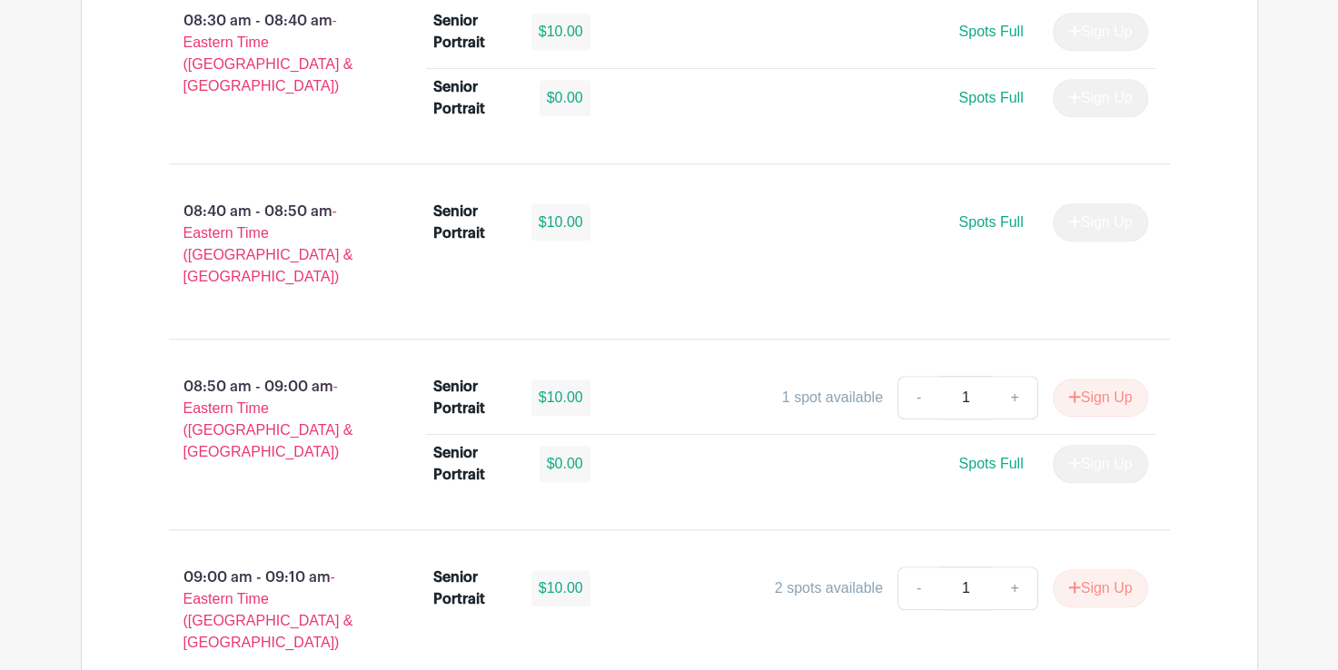
scroll to position [1326, 0]
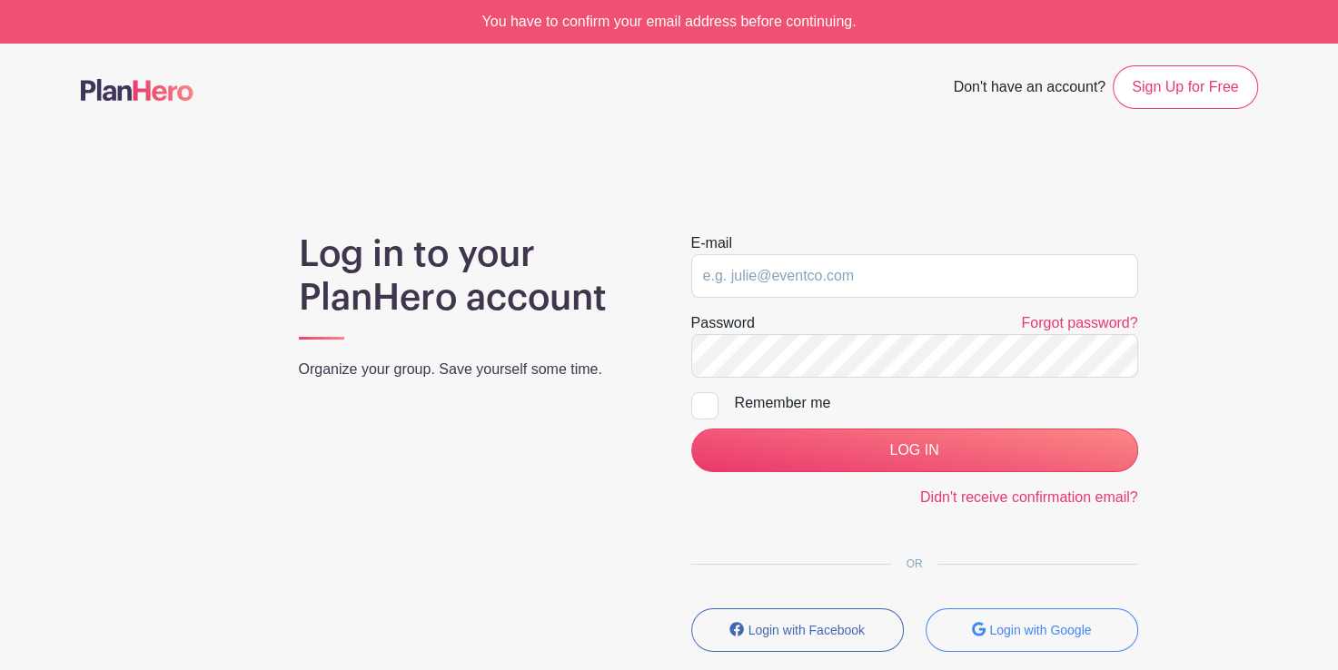
scroll to position [107, 0]
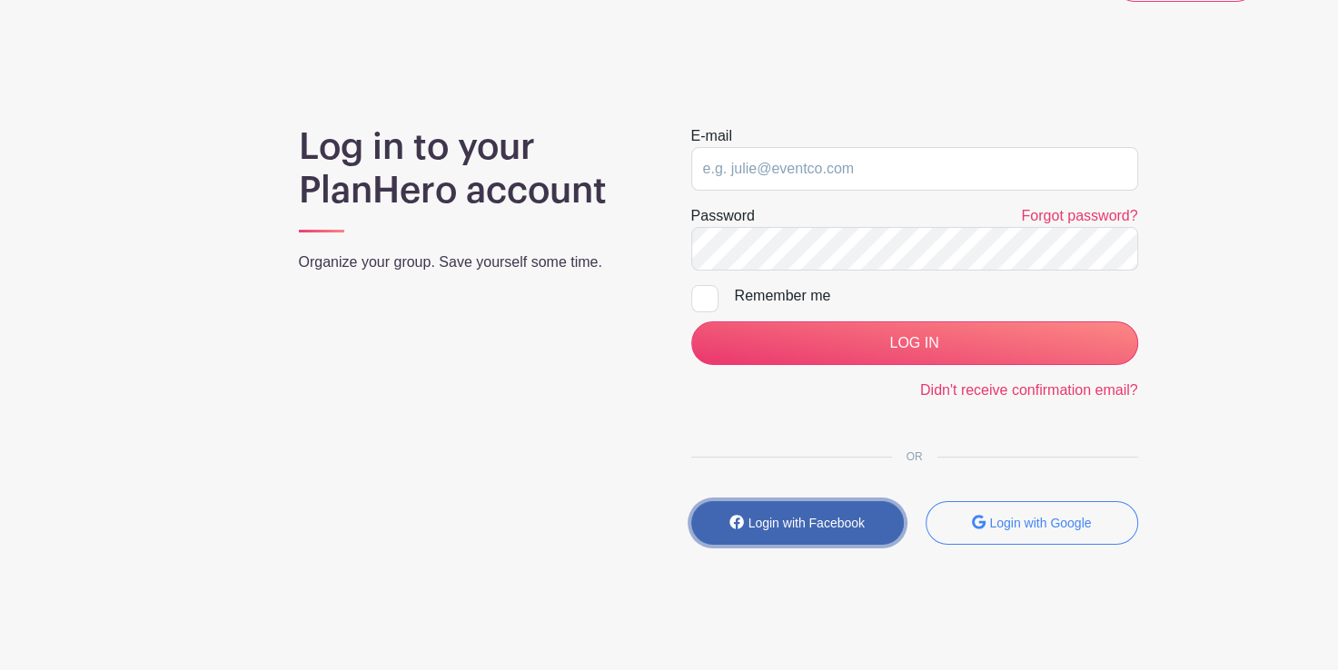
click at [853, 540] on button "Login with Facebook" at bounding box center [797, 523] width 213 height 44
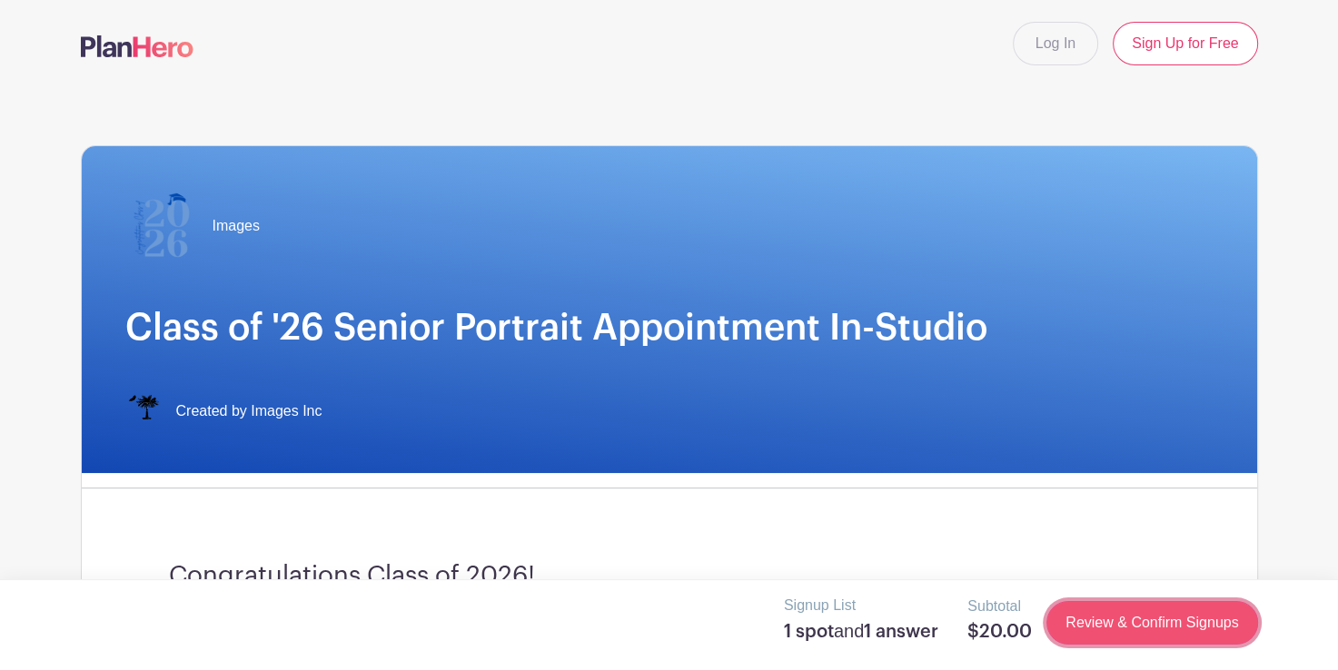
click at [1173, 625] on link "Review & Confirm Signups" at bounding box center [1151, 623] width 211 height 44
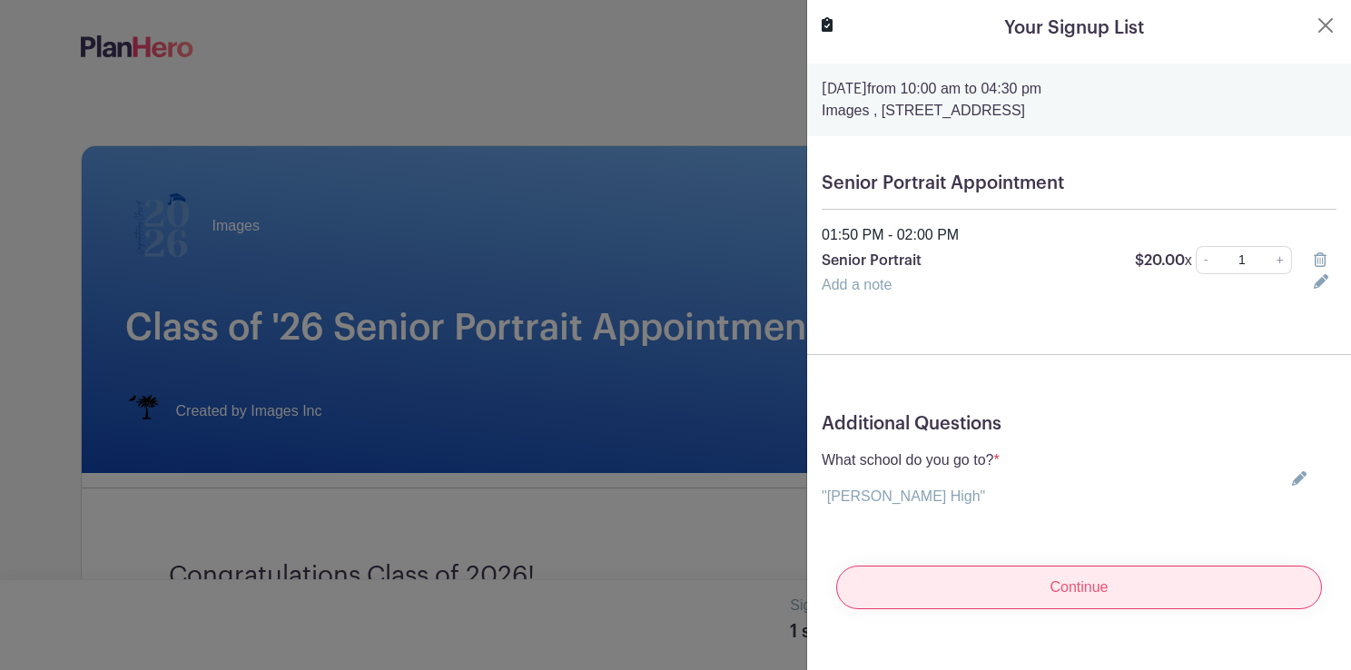
click at [1075, 595] on input "Continue" at bounding box center [1079, 588] width 486 height 44
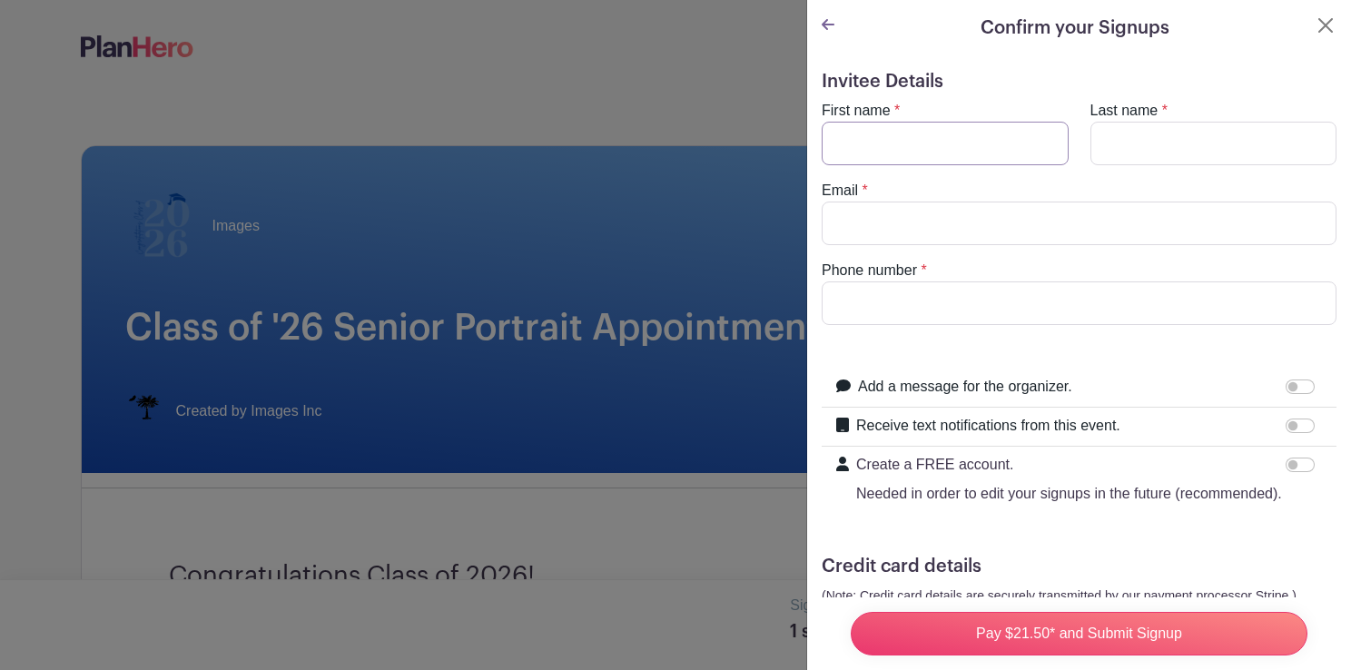
click at [894, 143] on input "First name" at bounding box center [945, 144] width 247 height 44
type input "[PERSON_NAME]"
type input "[EMAIL_ADDRESS][DOMAIN_NAME]"
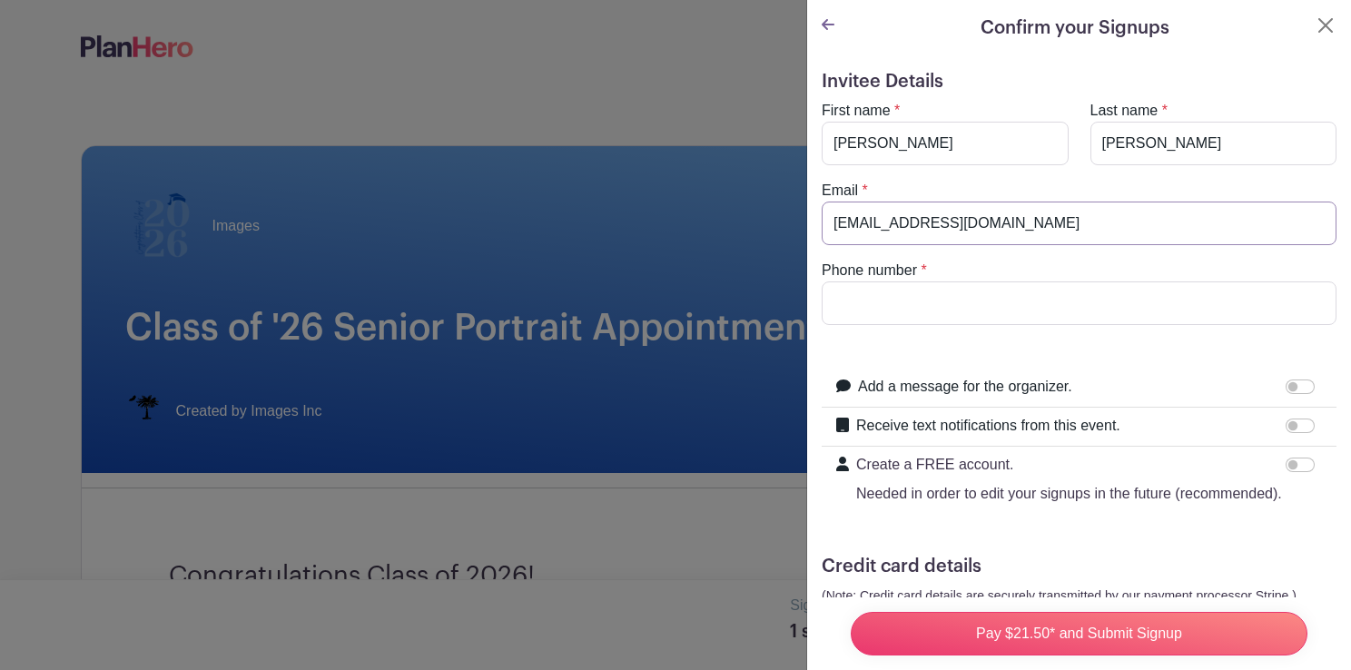
type input "8643108262"
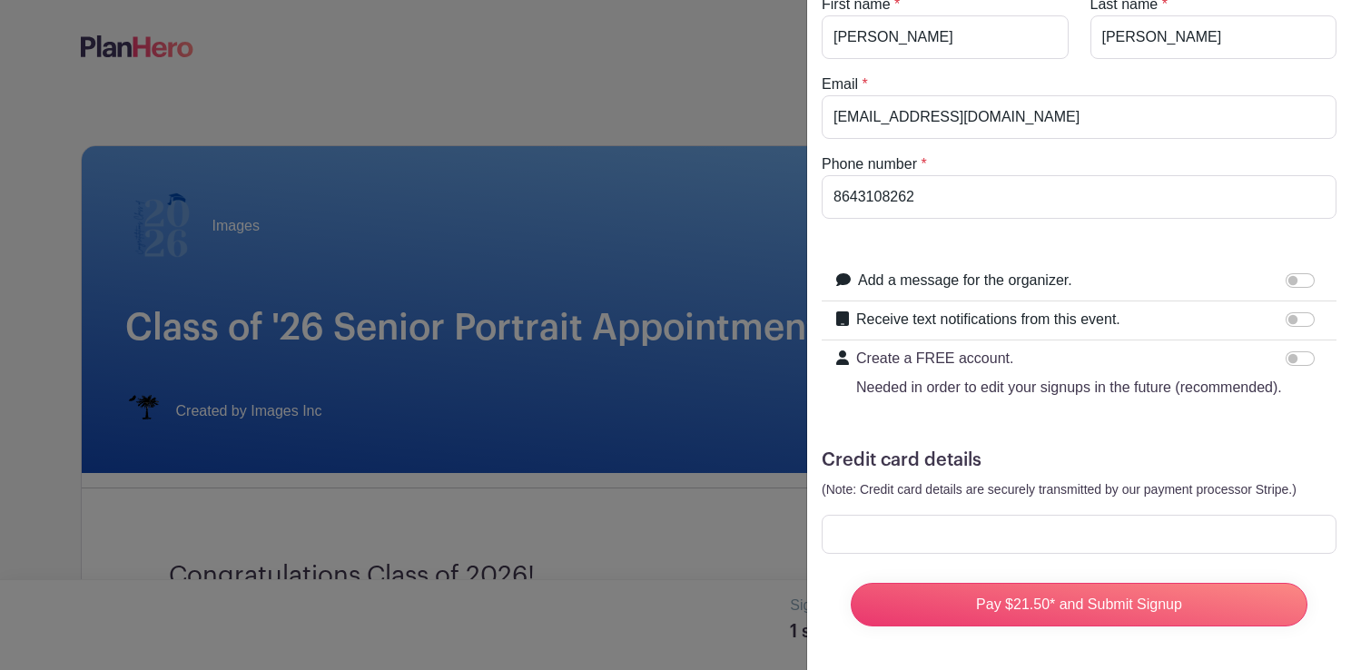
scroll to position [139, 0]
click at [1107, 223] on form "Invitee Details First name * [PERSON_NAME] Last name * [PERSON_NAME] Email * [E…" at bounding box center [1079, 303] width 515 height 677
click at [1292, 312] on input "Receive text notifications from this event." at bounding box center [1300, 319] width 29 height 15
checkbox input "true"
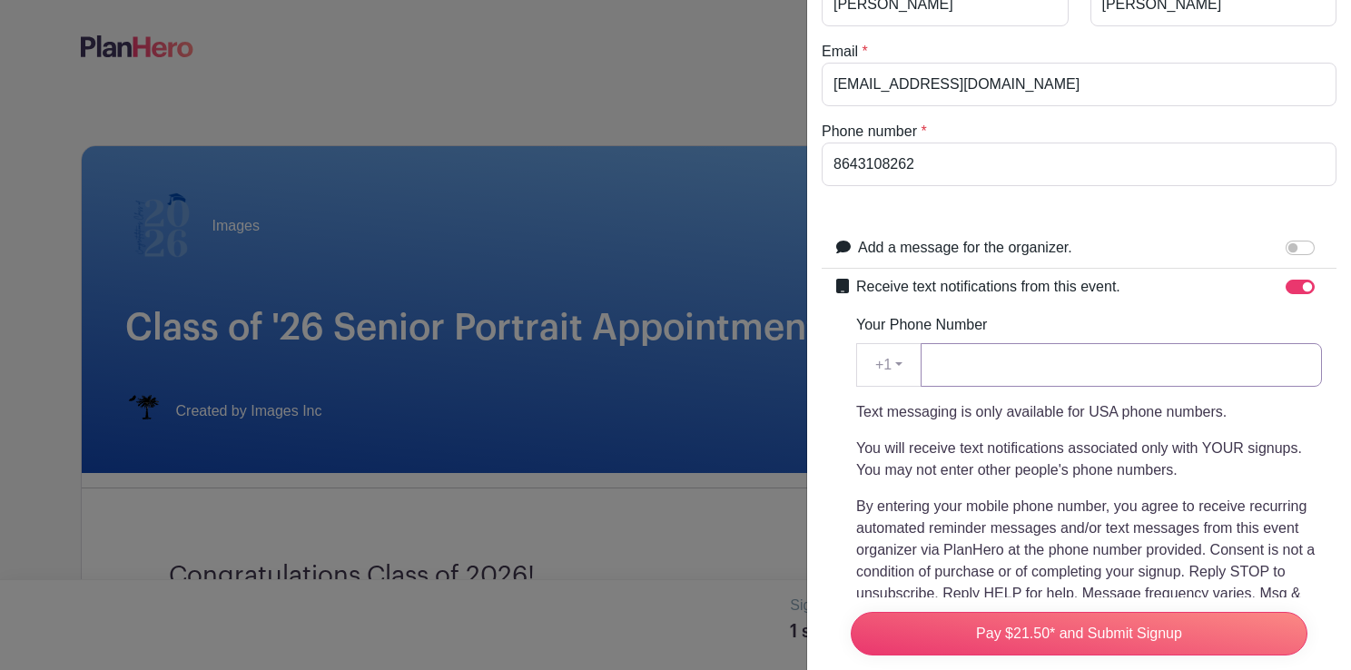
click at [1060, 368] on input "Your Phone Number" at bounding box center [1121, 365] width 401 height 44
type input "8643108262"
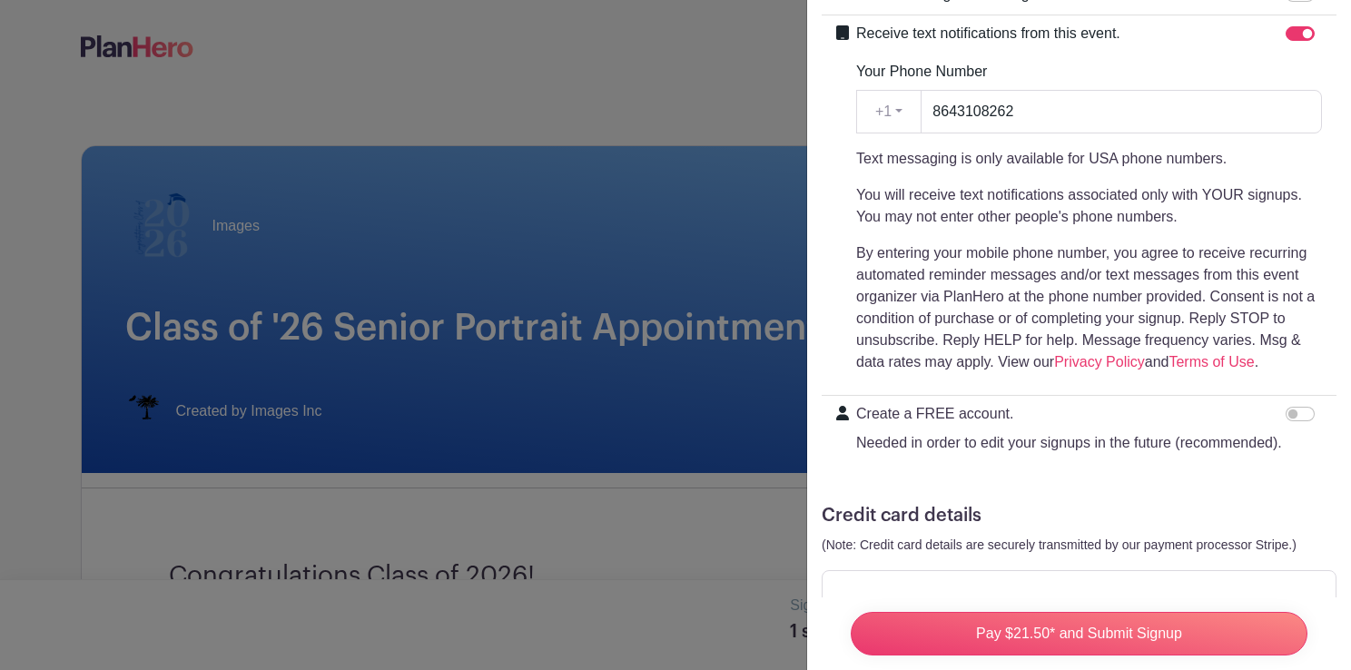
scroll to position [458, 0]
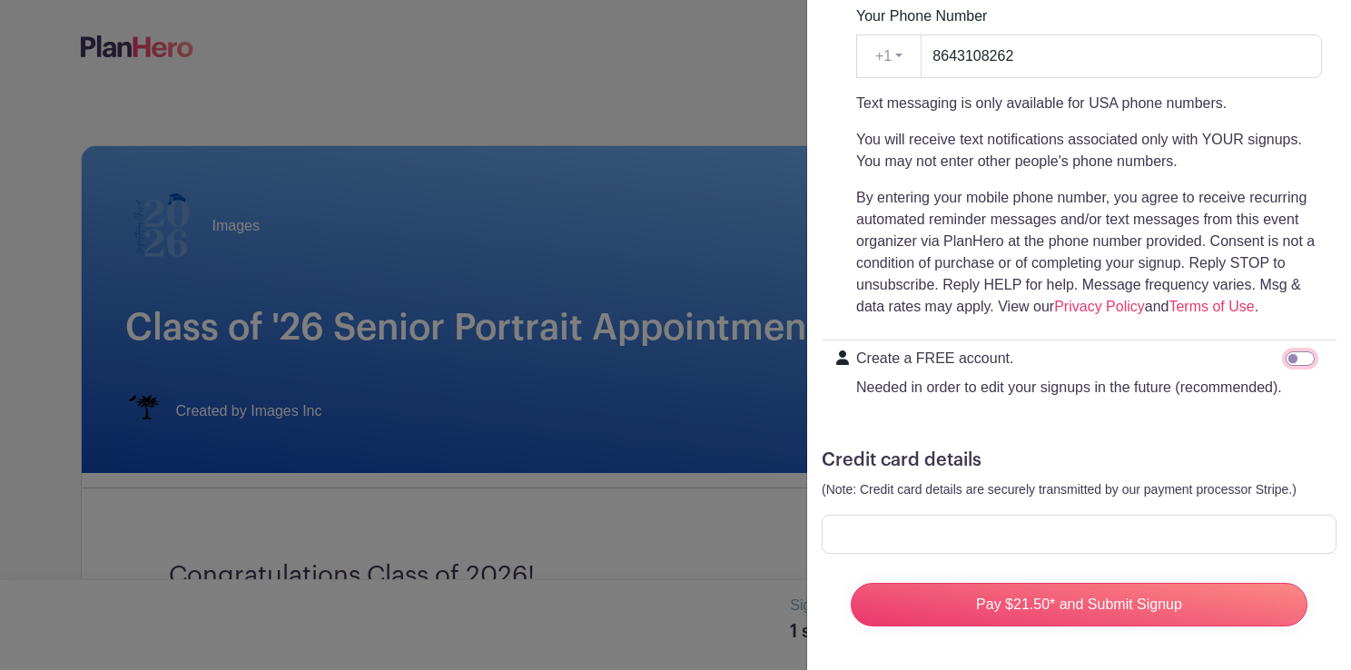
click at [1286, 351] on input "Create a FREE account. Needed in order to edit your signups in the future (reco…" at bounding box center [1300, 358] width 29 height 15
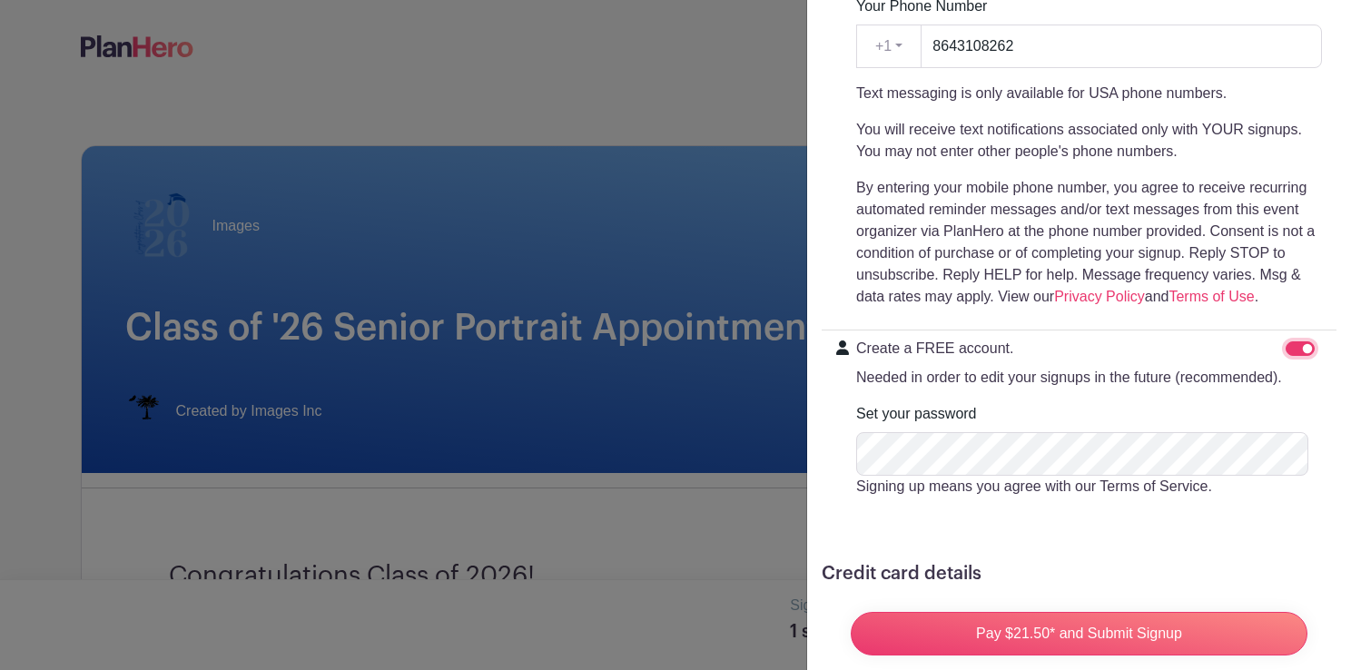
click at [1286, 344] on input "Create a FREE account. Needed in order to edit your signups in the future (reco…" at bounding box center [1300, 348] width 29 height 15
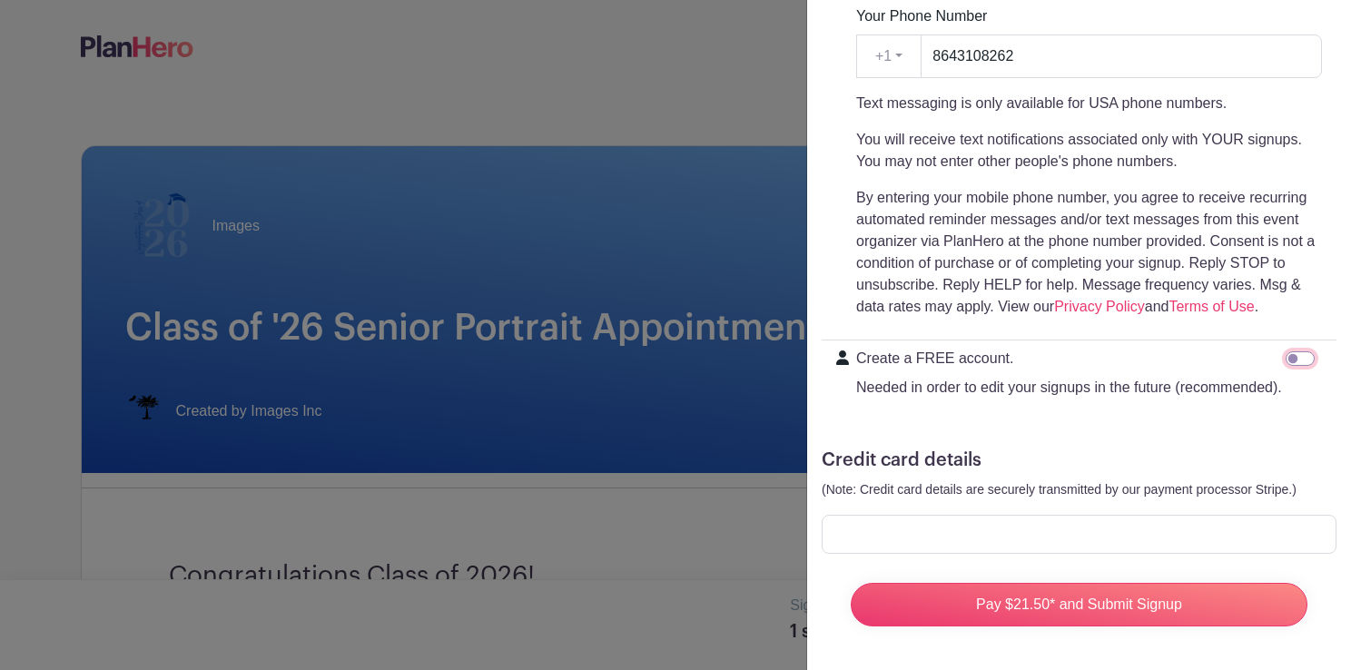
click at [1286, 351] on input "Create a FREE account. Needed in order to edit your signups in the future (reco…" at bounding box center [1300, 358] width 29 height 15
checkbox input "true"
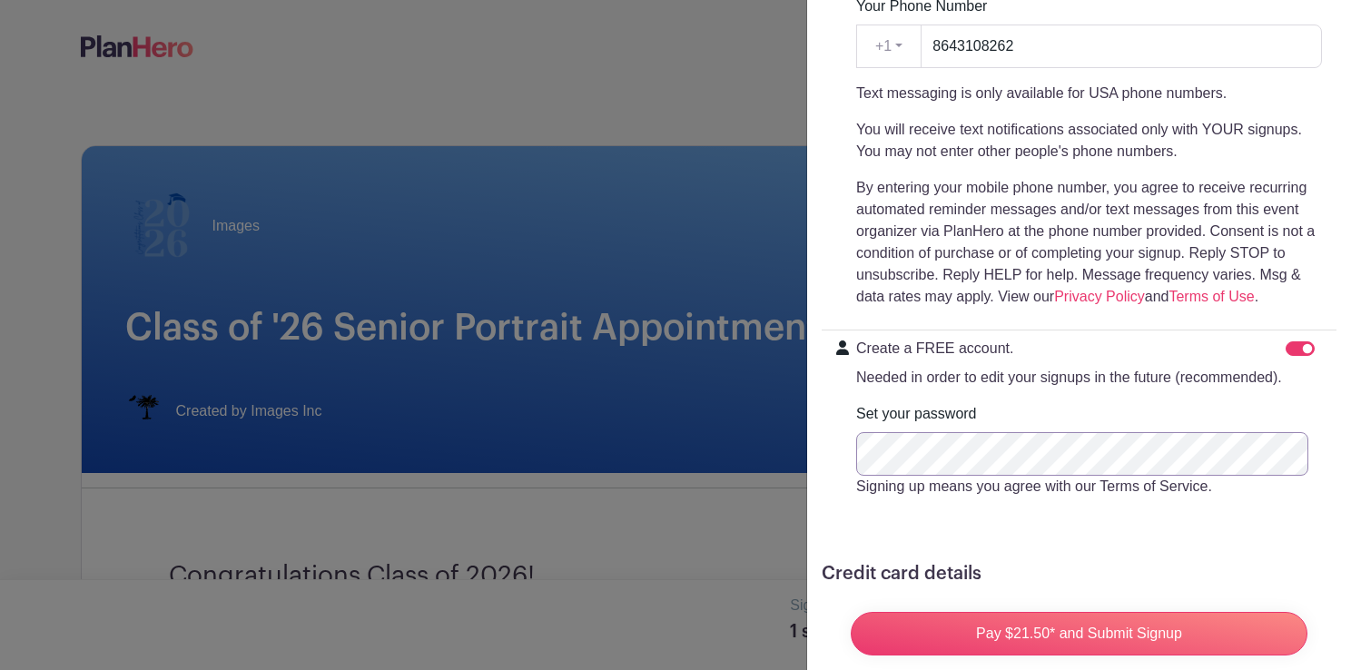
scroll to position [603, 0]
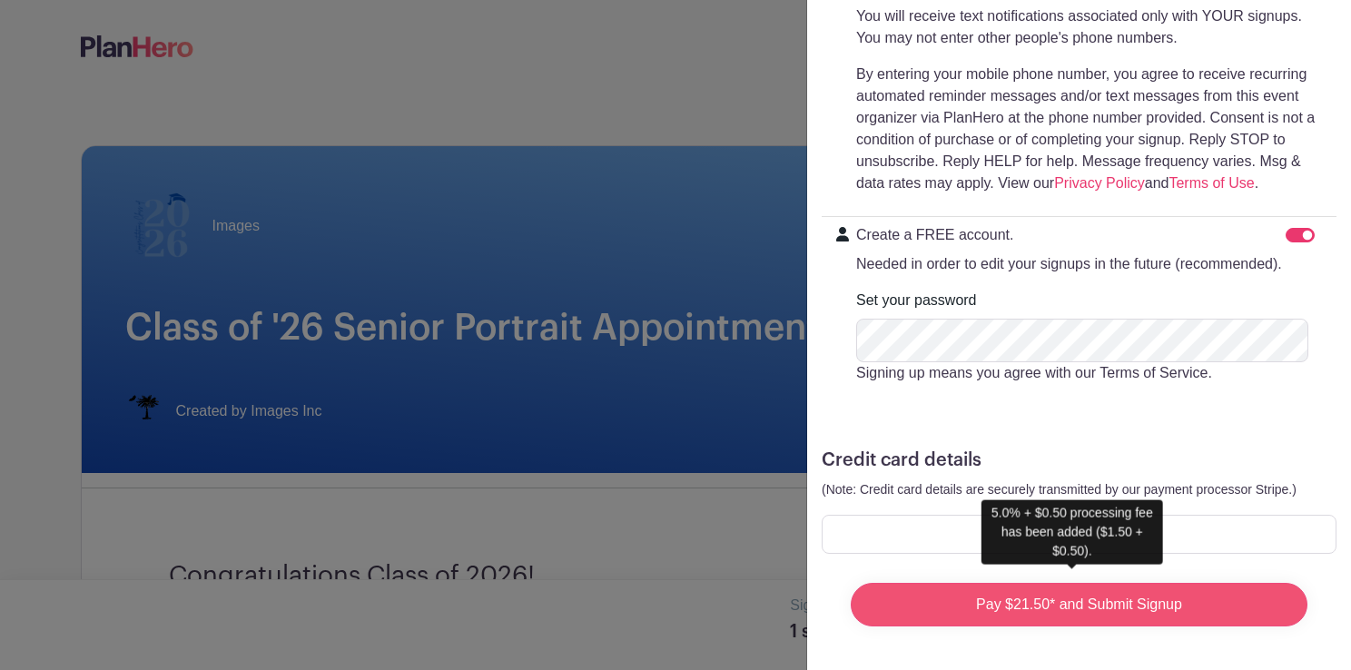
click at [1032, 586] on input "Pay $21.50* and Submit Signup" at bounding box center [1079, 605] width 457 height 44
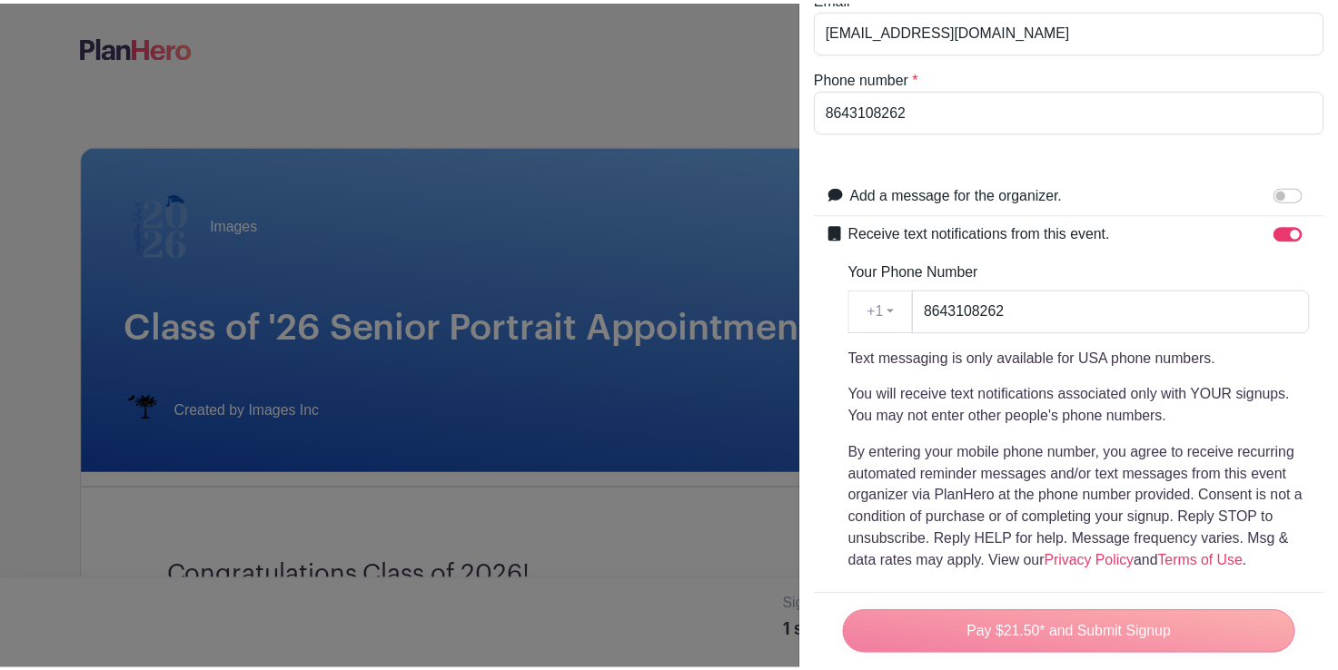
scroll to position [28, 0]
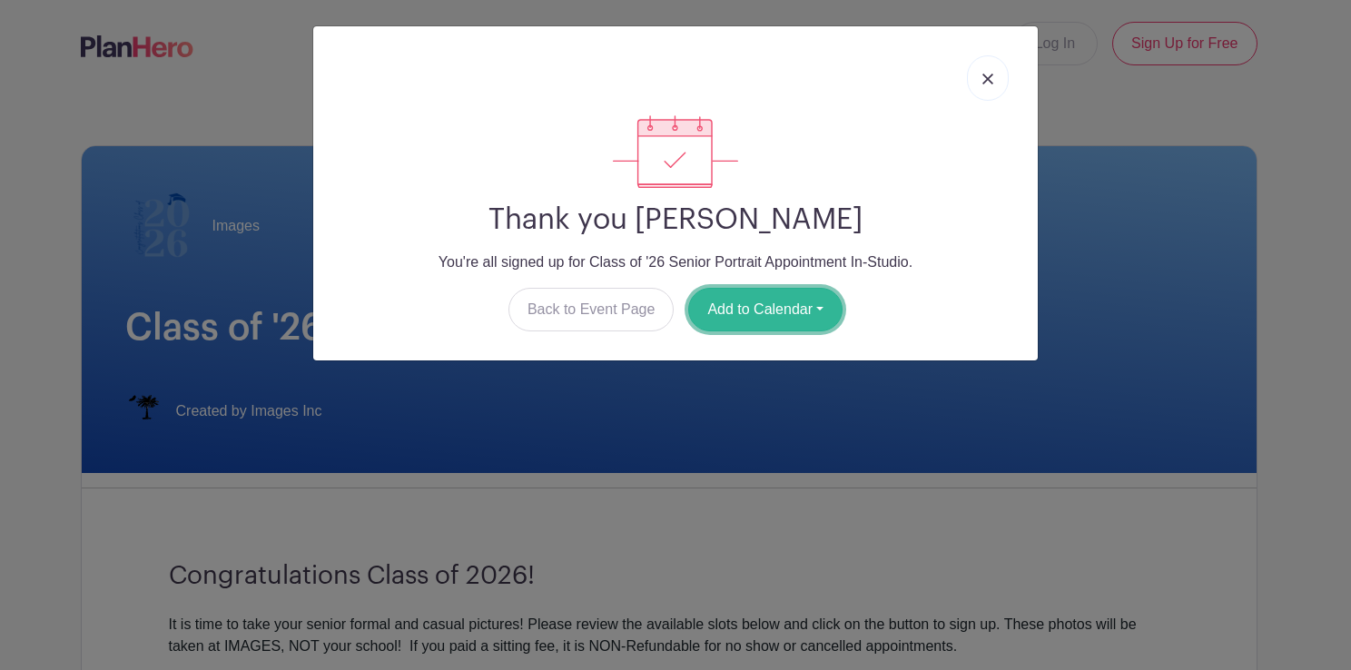
click at [728, 311] on button "Add to Calendar" at bounding box center [765, 310] width 154 height 44
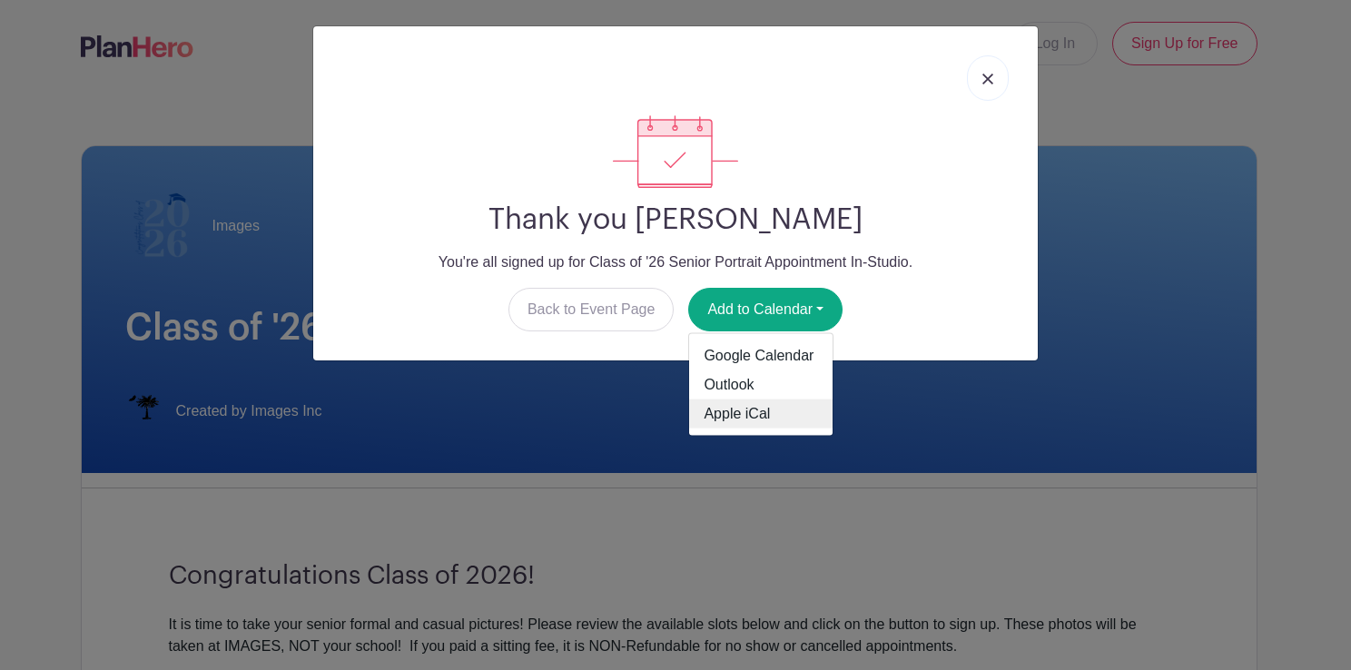
click at [758, 418] on link "Apple iCal" at bounding box center [760, 414] width 143 height 29
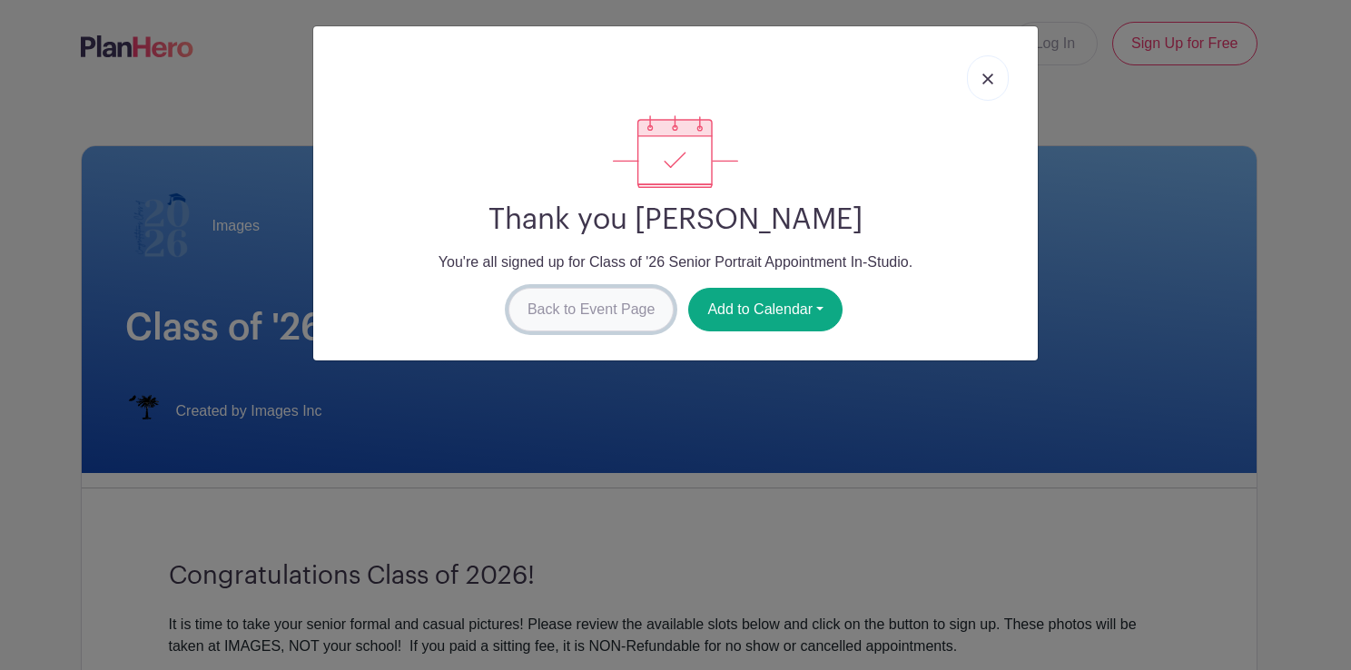
click at [606, 322] on link "Back to Event Page" at bounding box center [592, 310] width 166 height 44
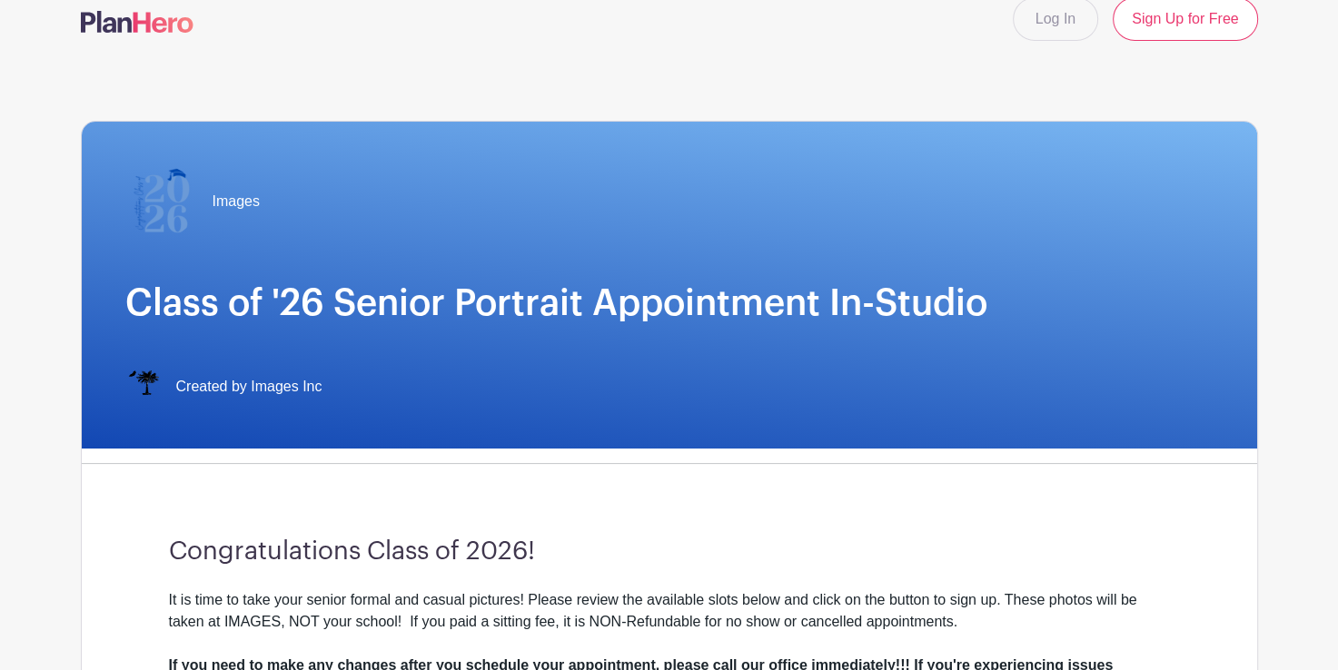
scroll to position [0, 0]
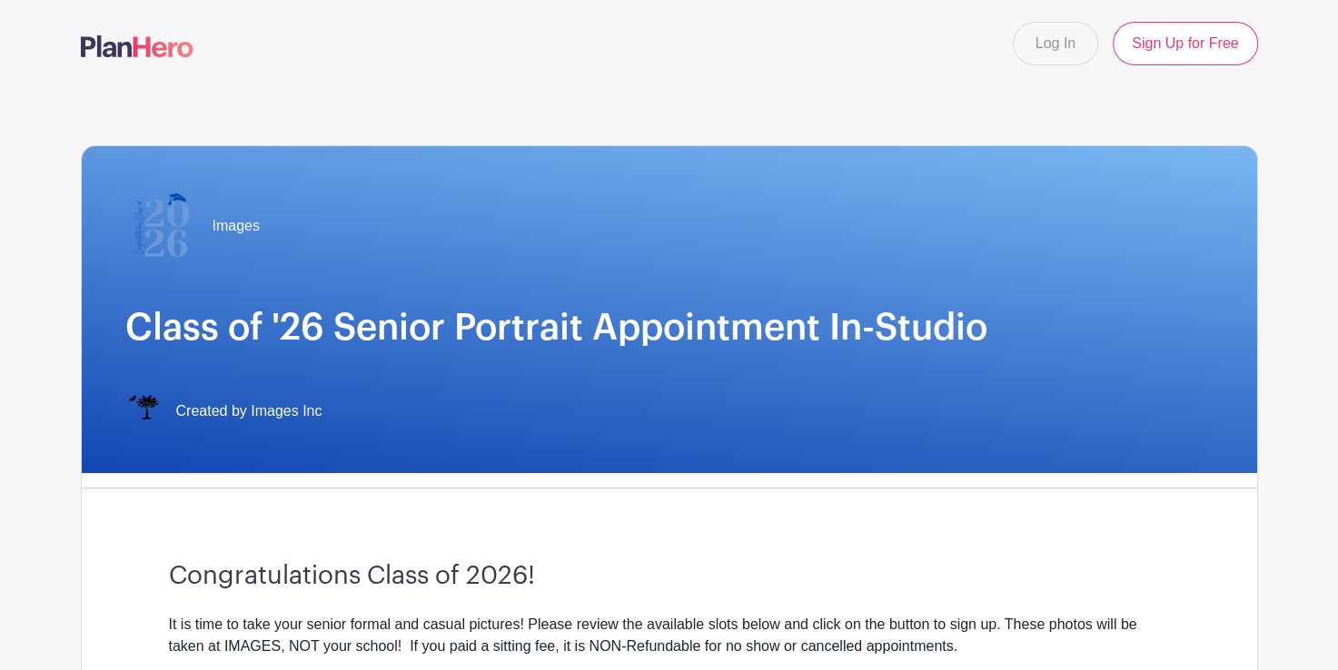
click at [140, 53] on img at bounding box center [137, 46] width 113 height 22
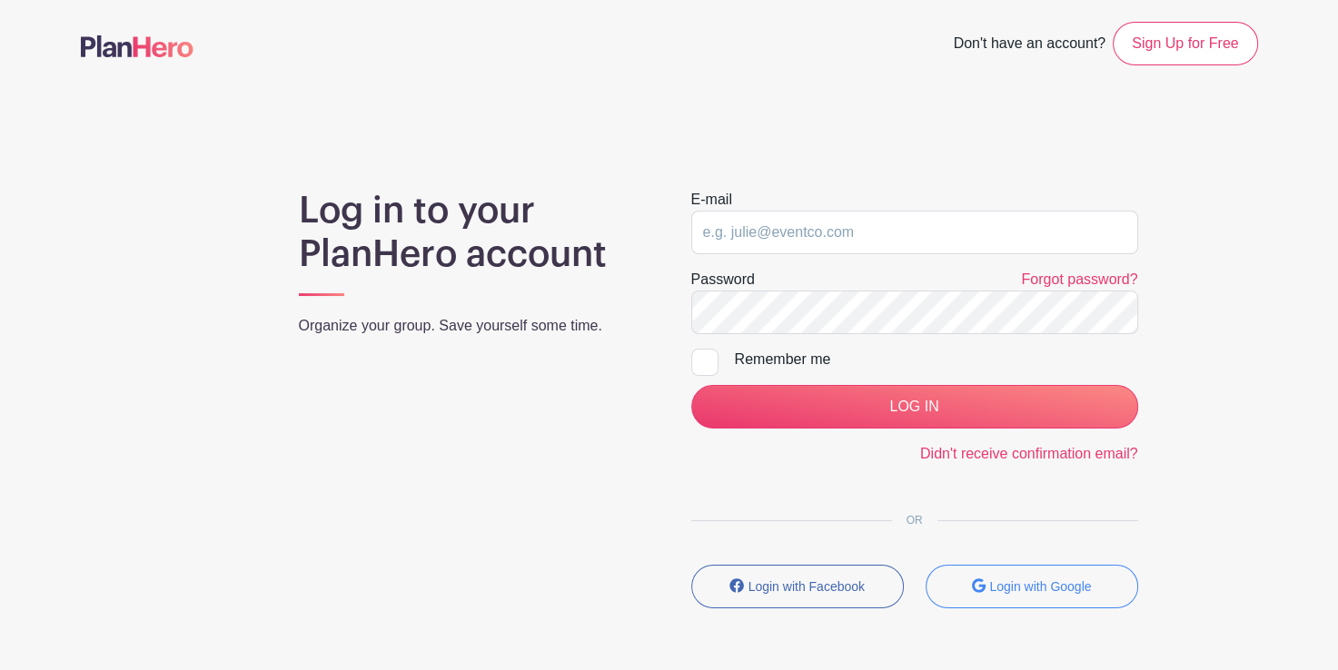
type input "[EMAIL_ADDRESS][DOMAIN_NAME]"
